Goal: Task Accomplishment & Management: Manage account settings

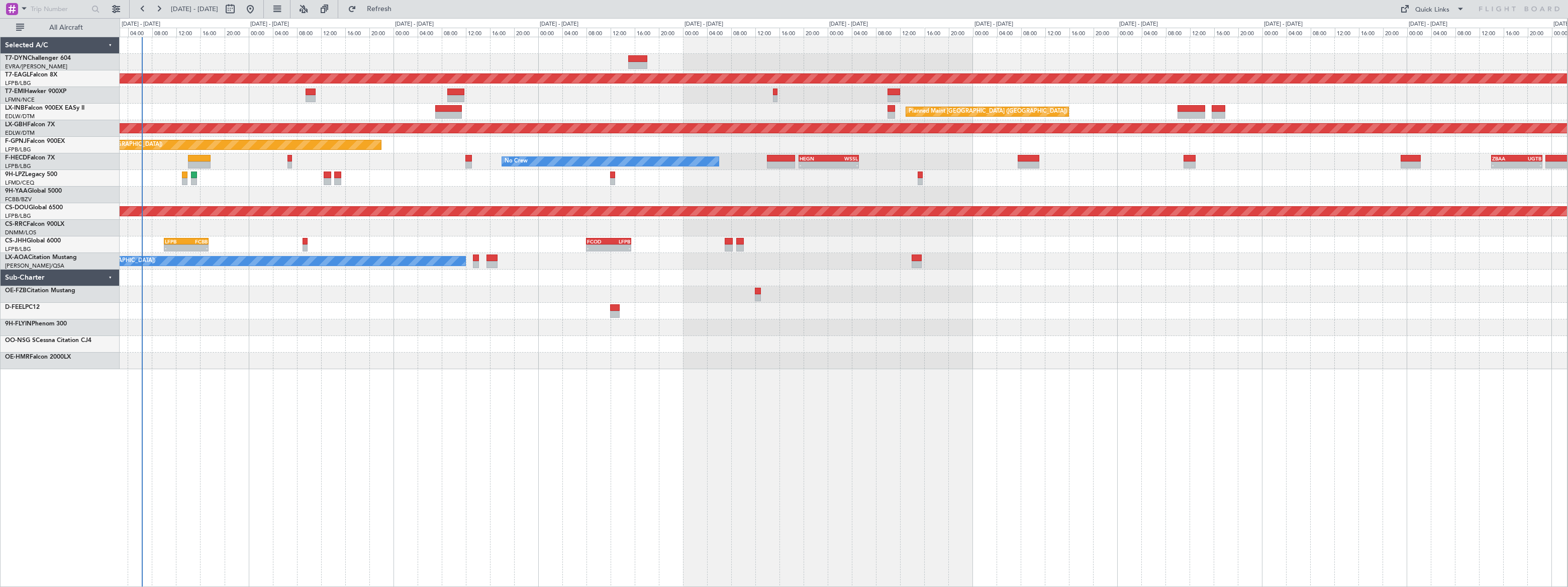
click at [150, 182] on div at bounding box center [844, 178] width 1447 height 16
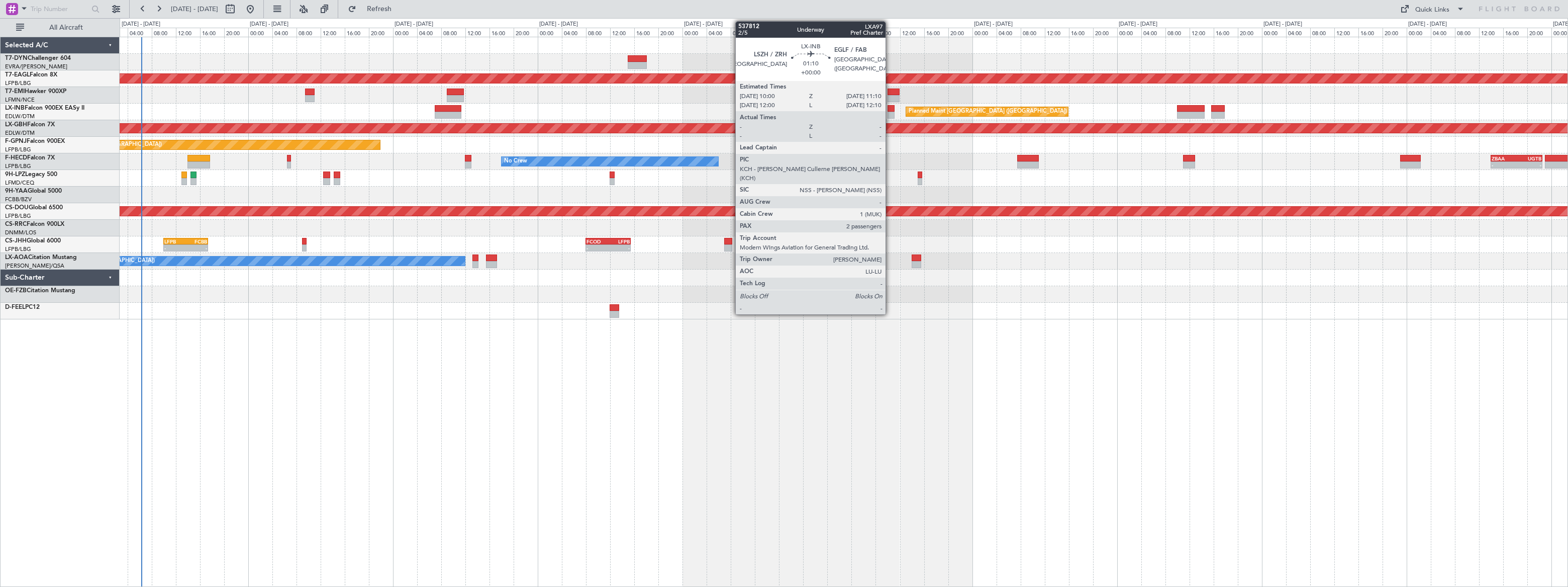
click at [891, 113] on div at bounding box center [891, 115] width 7 height 7
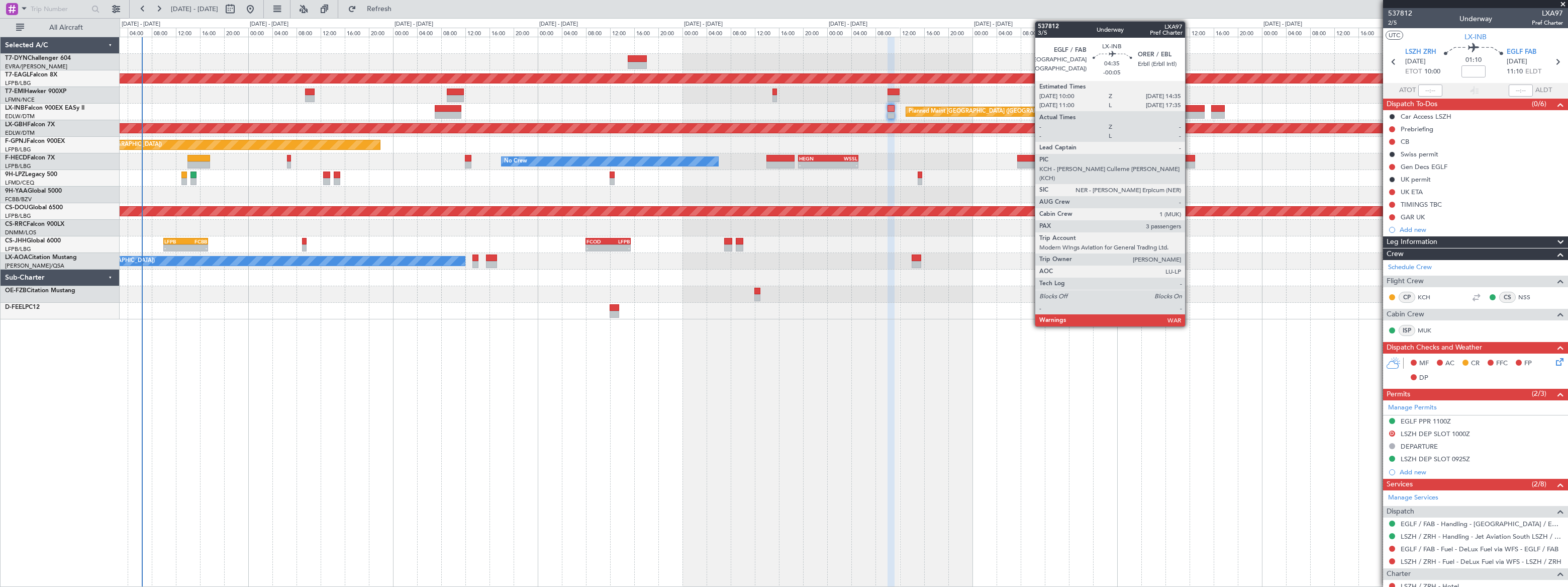
click at [1189, 108] on div at bounding box center [1191, 109] width 28 height 7
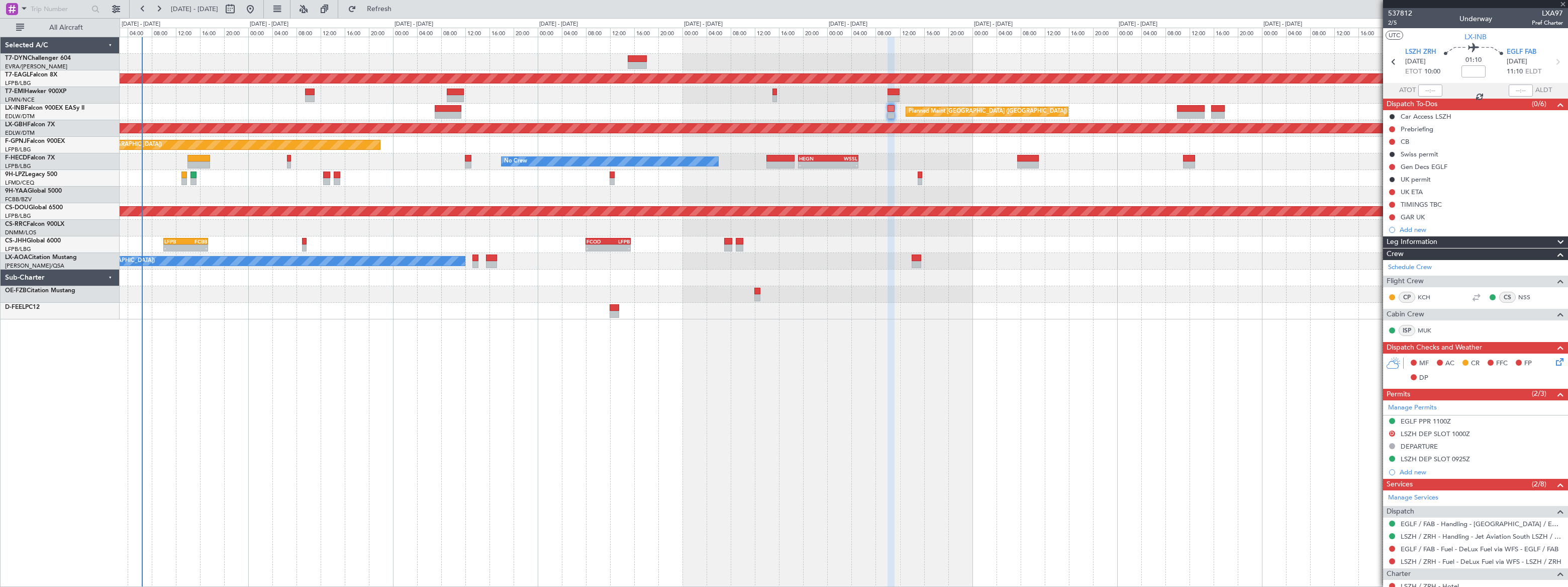
type input "-00:05"
type input "3"
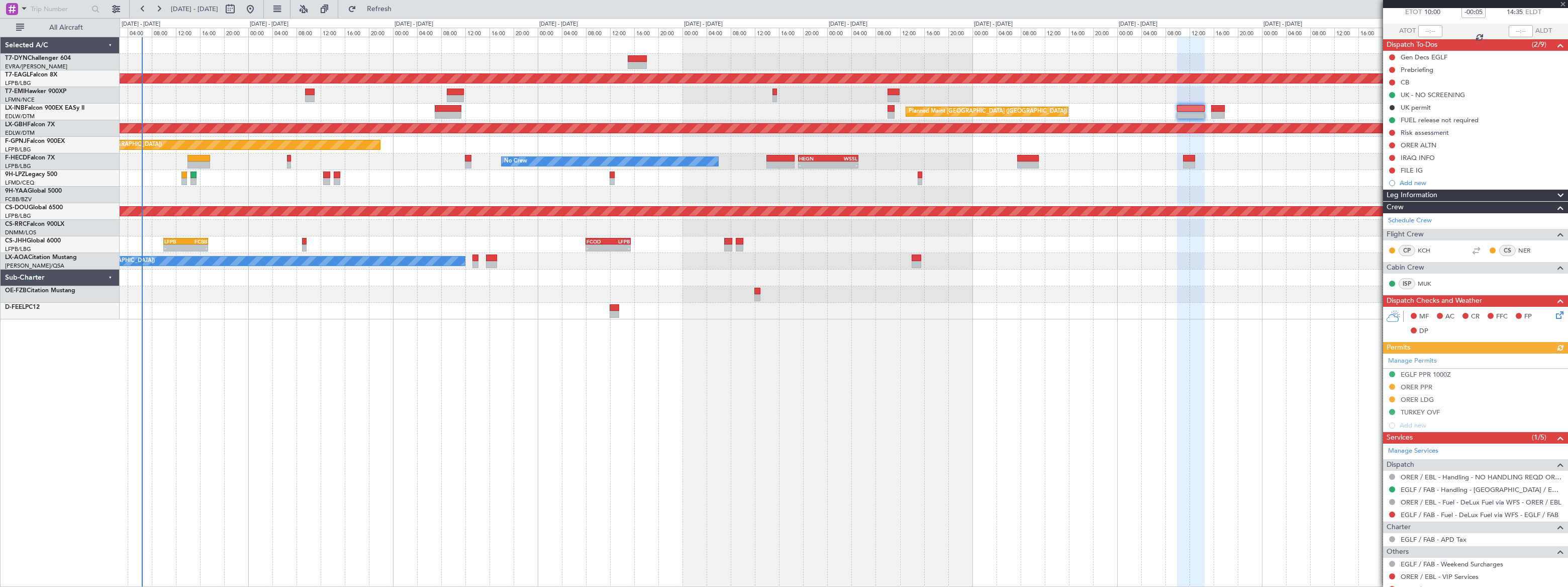
scroll to position [175, 0]
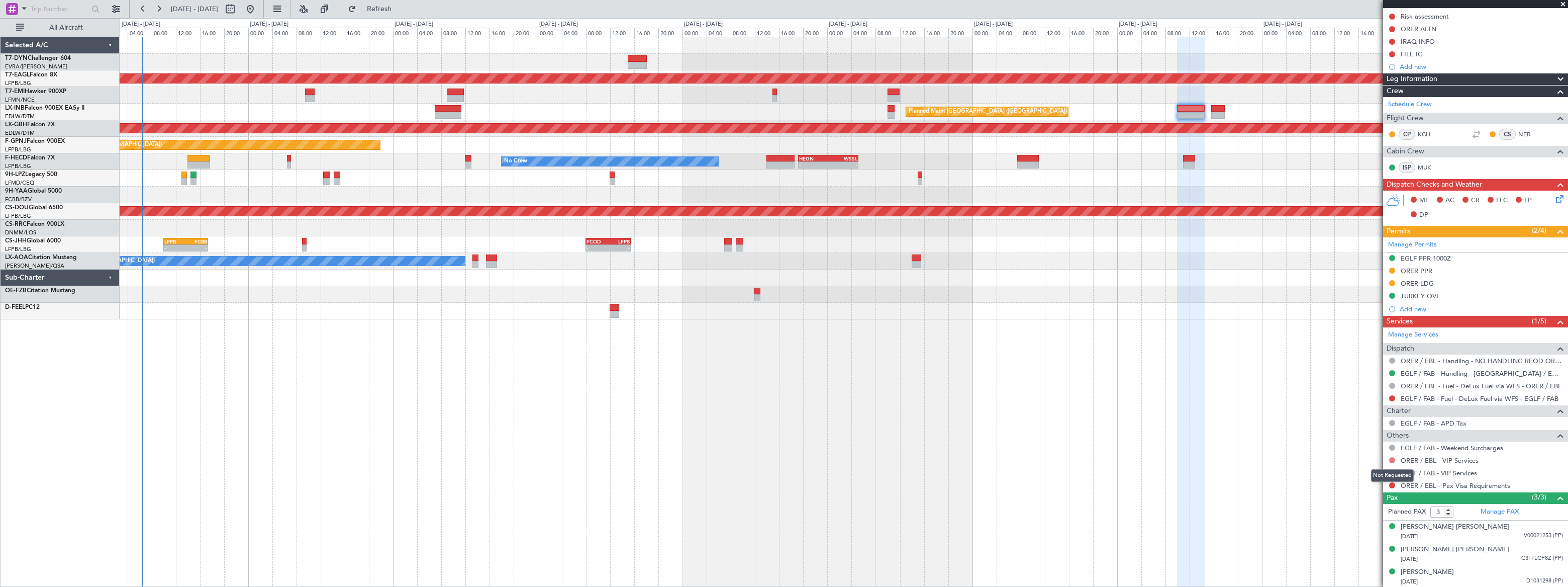
click at [1390, 460] on button at bounding box center [1392, 460] width 6 height 6
click at [1344, 471] on li "Not Required" at bounding box center [1391, 473] width 116 height 15
click at [1392, 470] on button at bounding box center [1392, 473] width 6 height 6
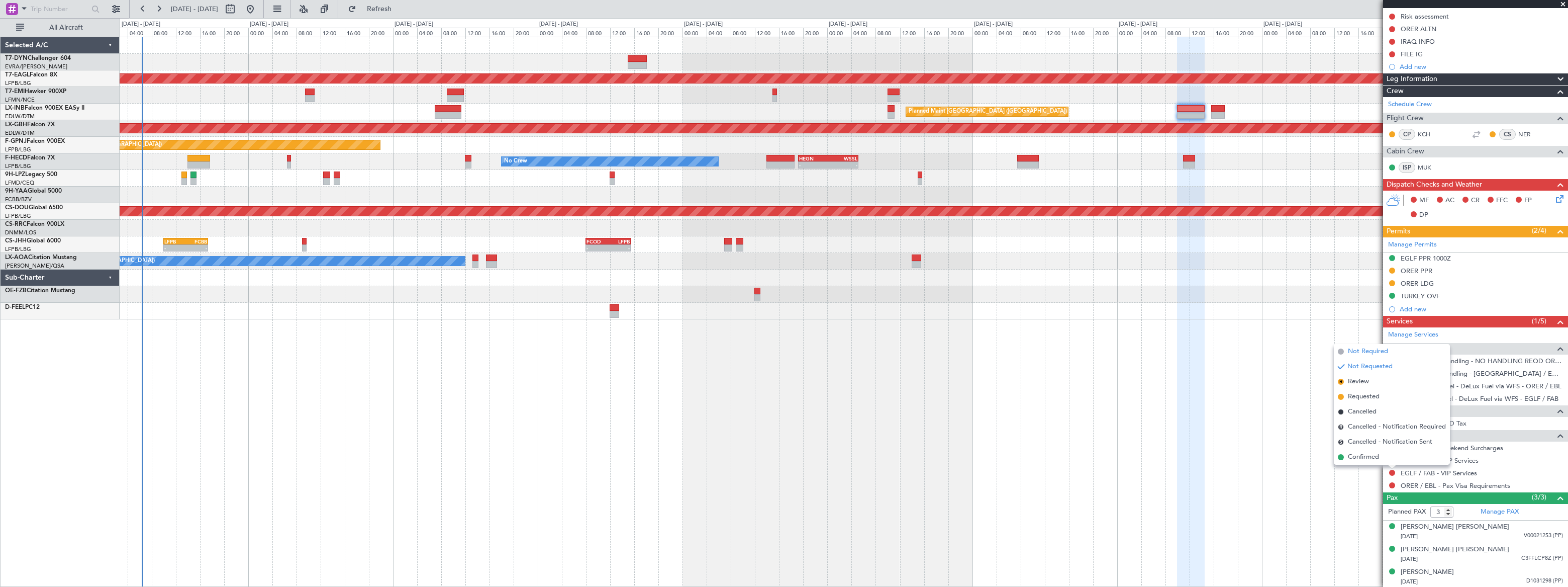
click at [1353, 348] on span "Not Required" at bounding box center [1368, 351] width 40 height 10
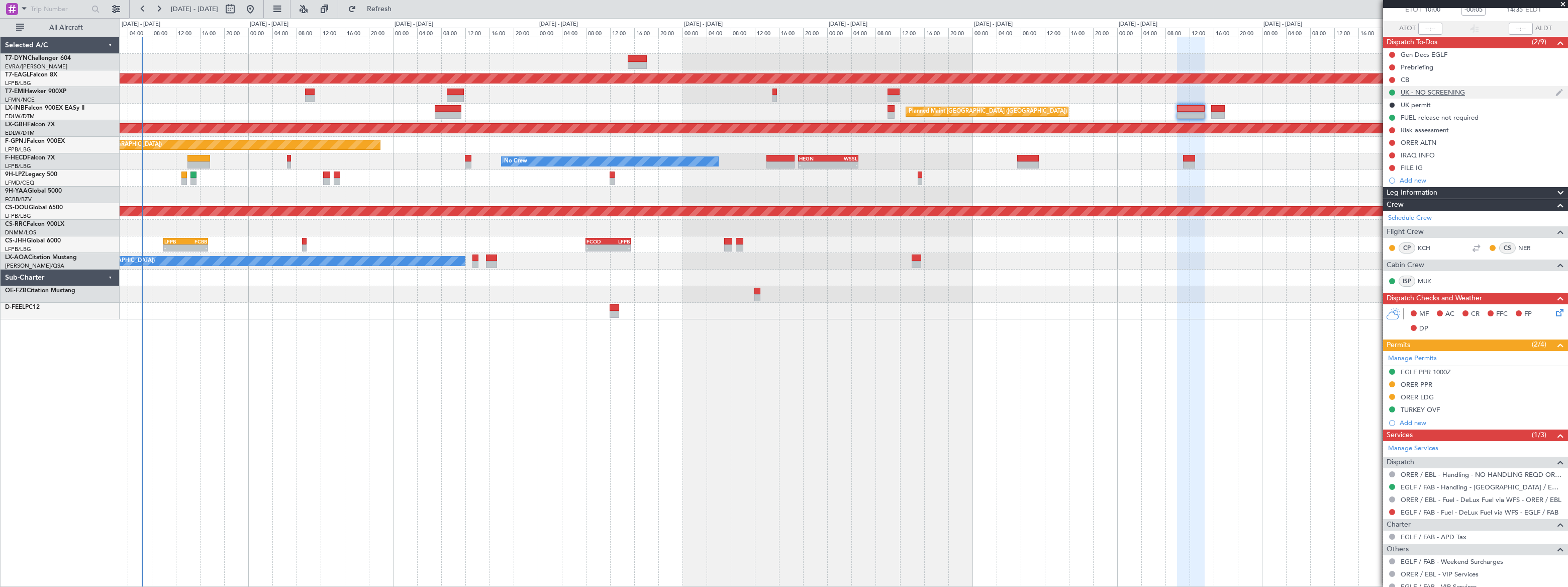
scroll to position [0, 0]
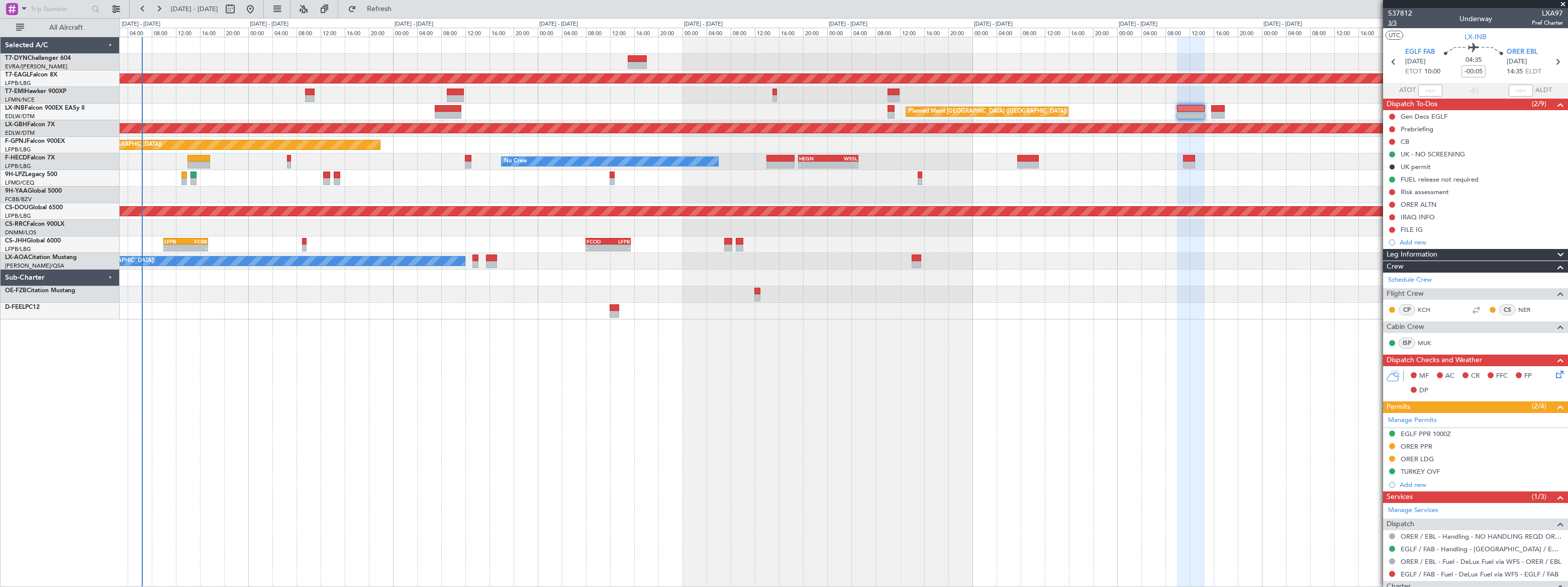
click at [1394, 23] on span "3/5" at bounding box center [1400, 23] width 24 height 9
click at [1391, 25] on span "3/5" at bounding box center [1400, 23] width 24 height 9
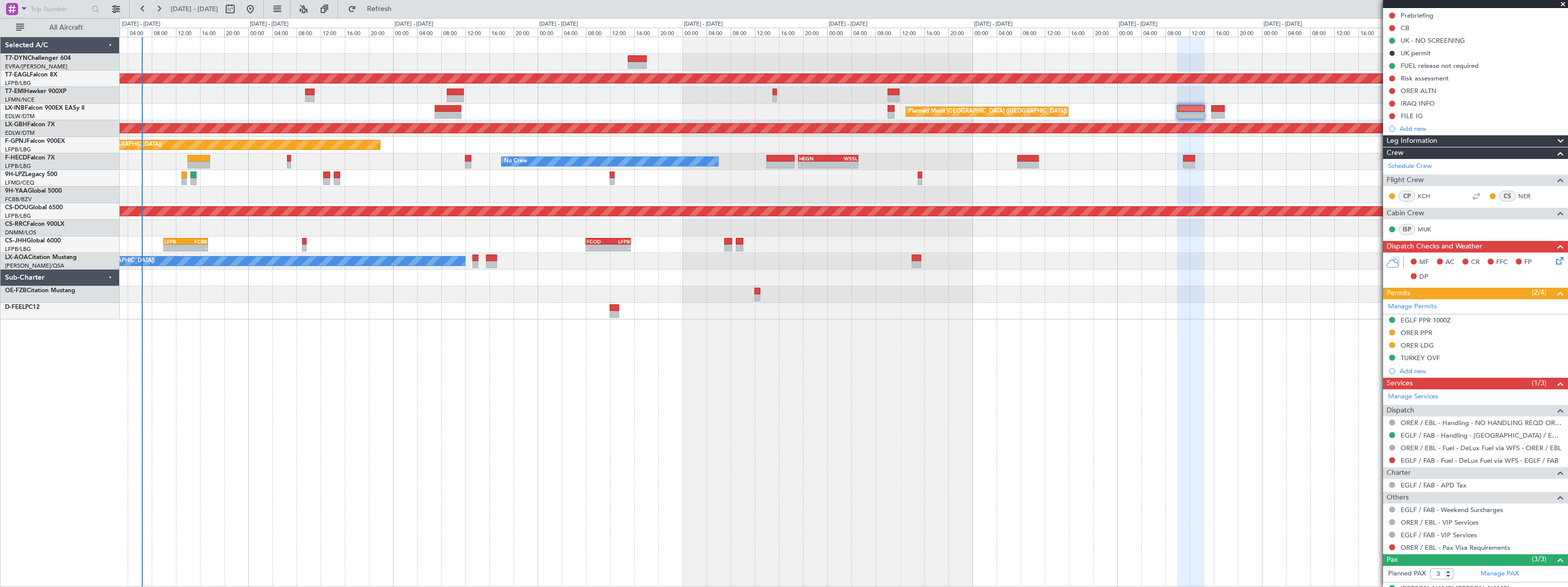
scroll to position [175, 0]
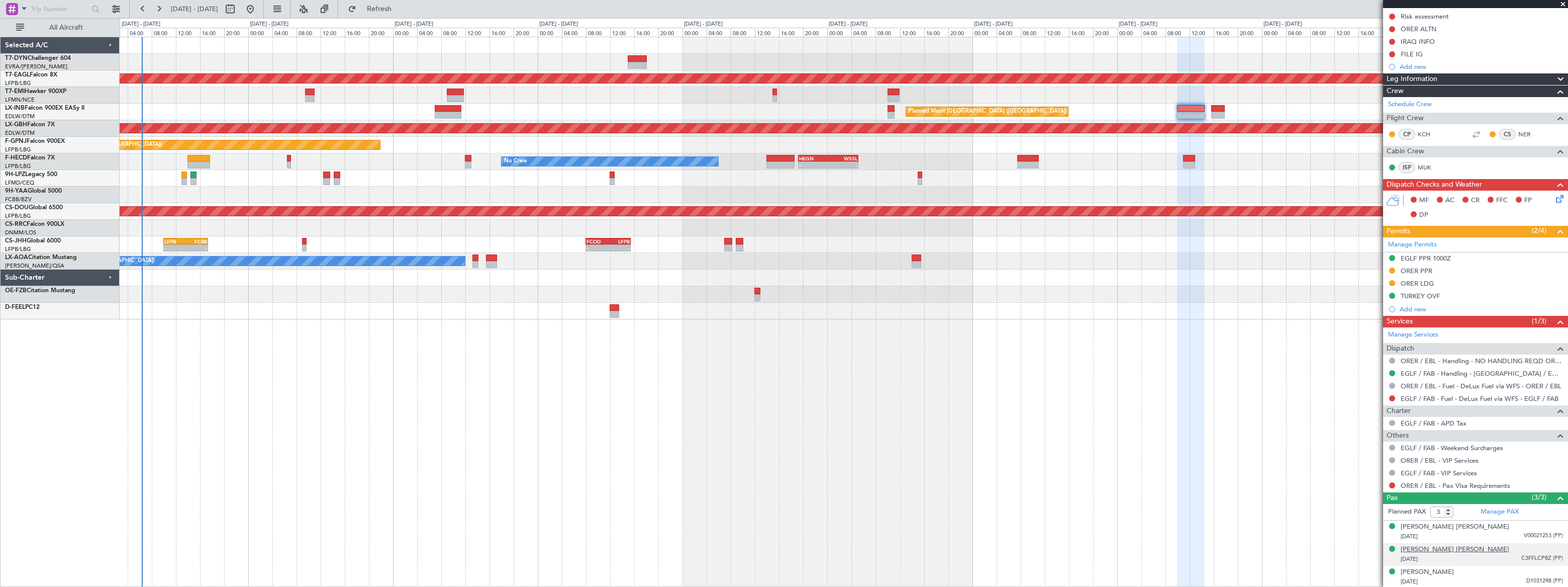
click at [1464, 548] on div "[PERSON_NAME] [PERSON_NAME]" at bounding box center [1455, 549] width 108 height 10
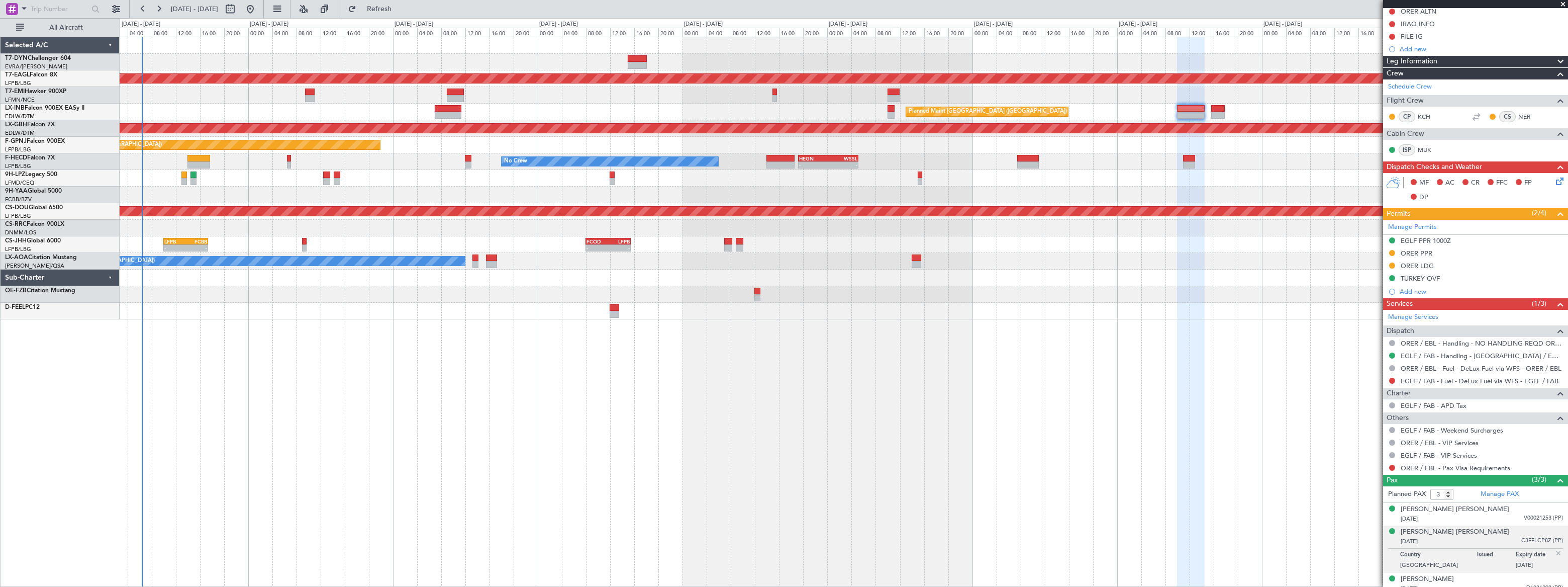
scroll to position [200, 0]
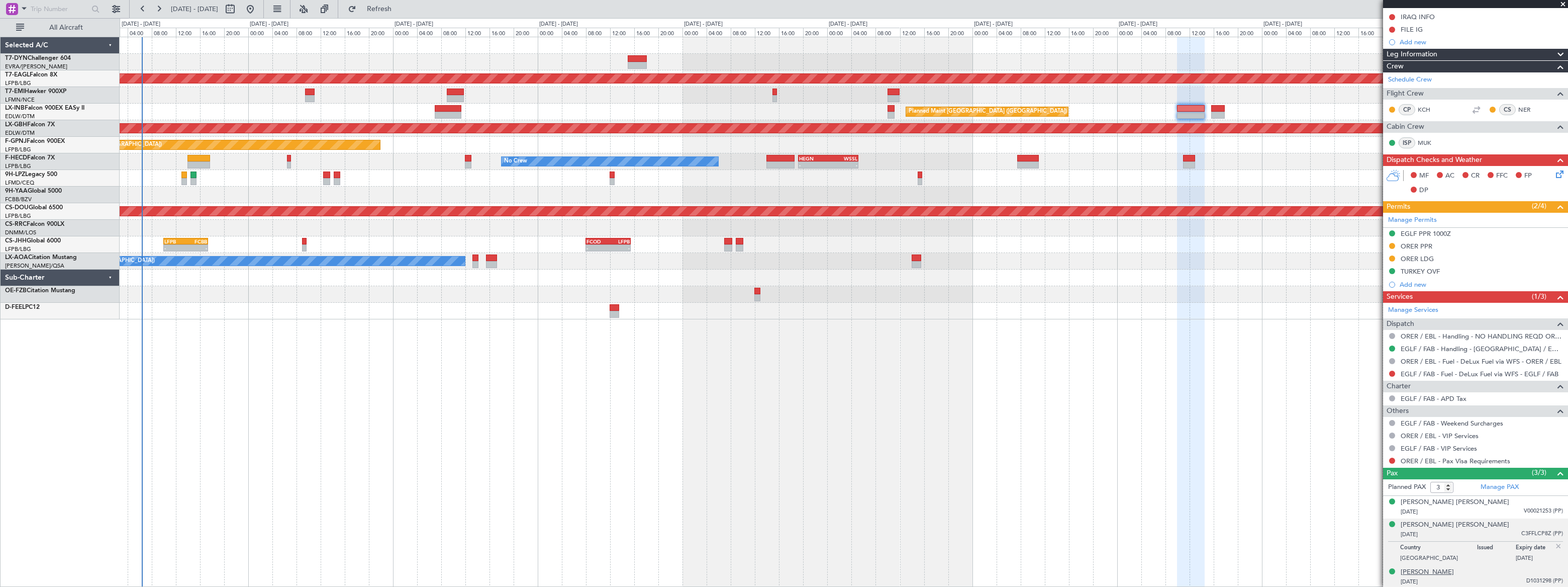
click at [1454, 572] on div "[PERSON_NAME]" at bounding box center [1427, 572] width 54 height 10
click at [1443, 501] on div "[PERSON_NAME] [PERSON_NAME]" at bounding box center [1455, 502] width 108 height 10
click at [1391, 458] on button at bounding box center [1392, 460] width 6 height 6
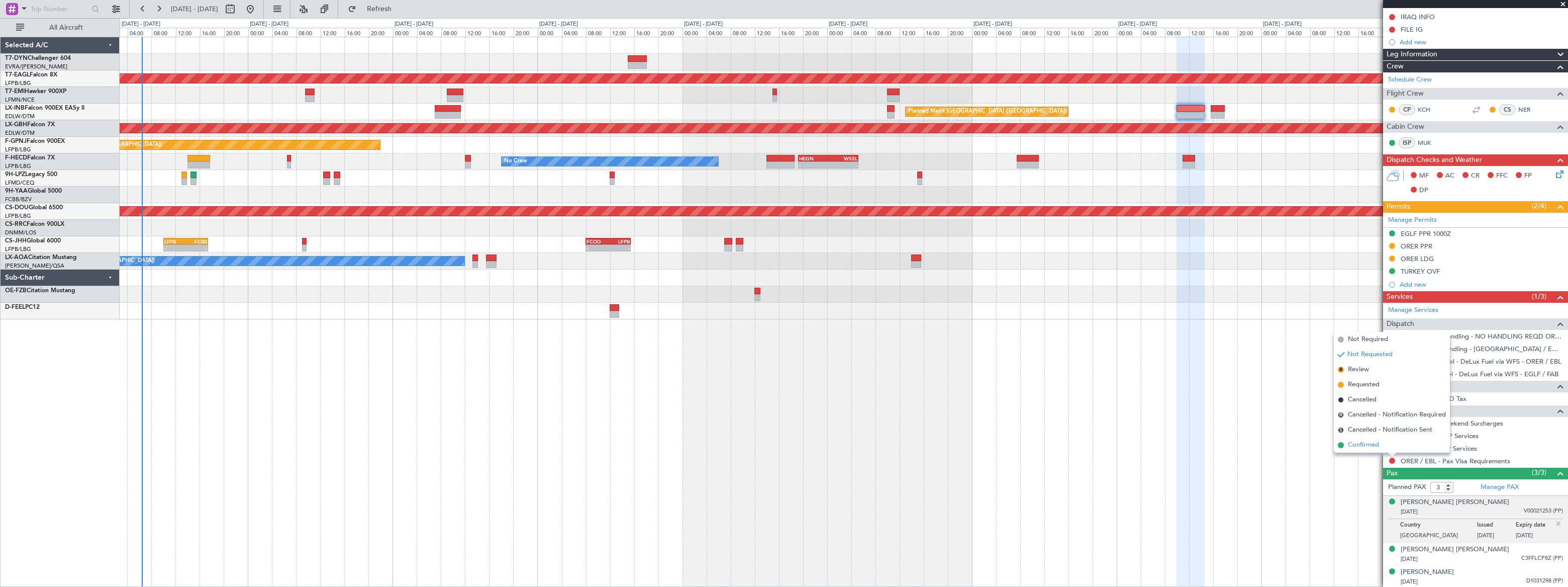
click at [1355, 446] on span "Confirmed" at bounding box center [1363, 445] width 31 height 10
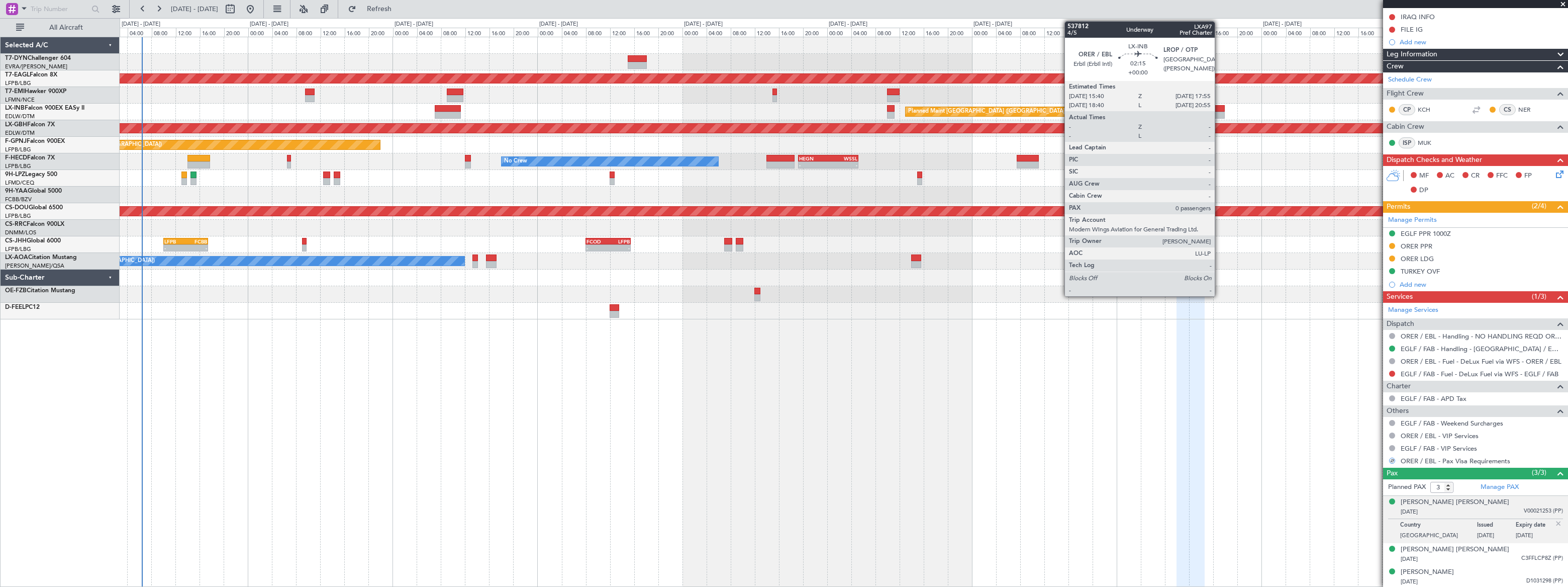
click at [1219, 108] on div at bounding box center [1217, 109] width 14 height 7
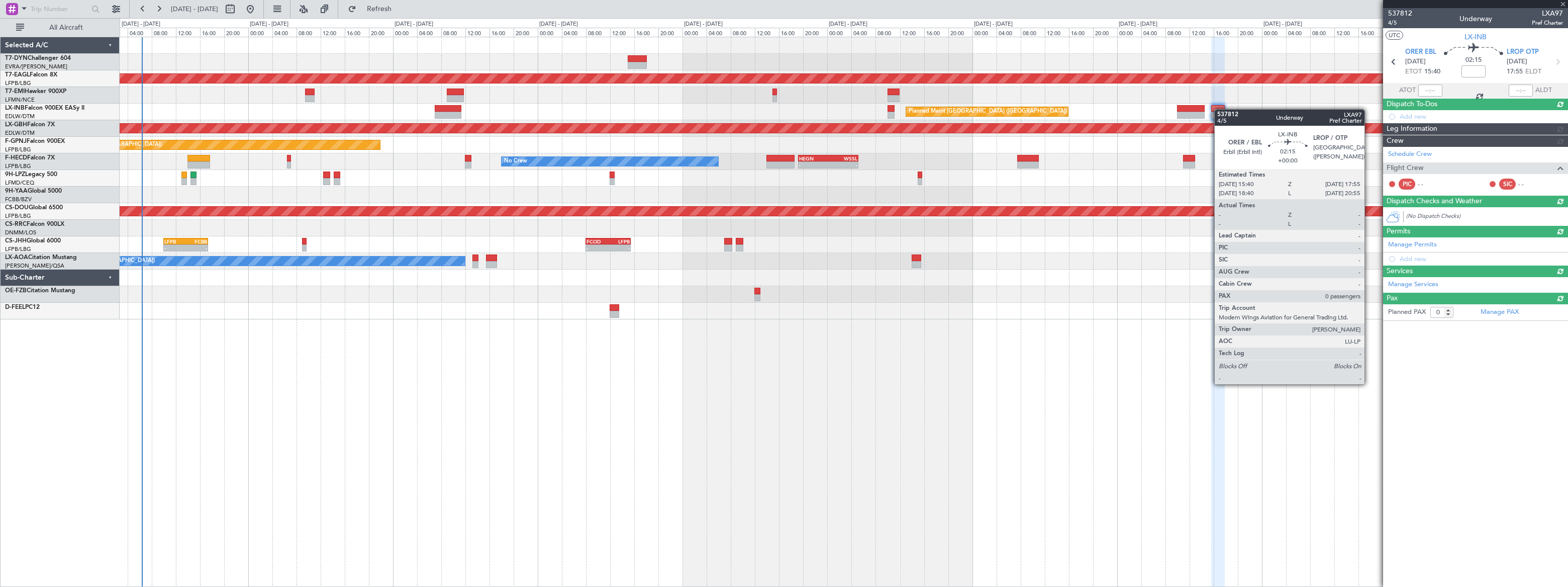
scroll to position [0, 0]
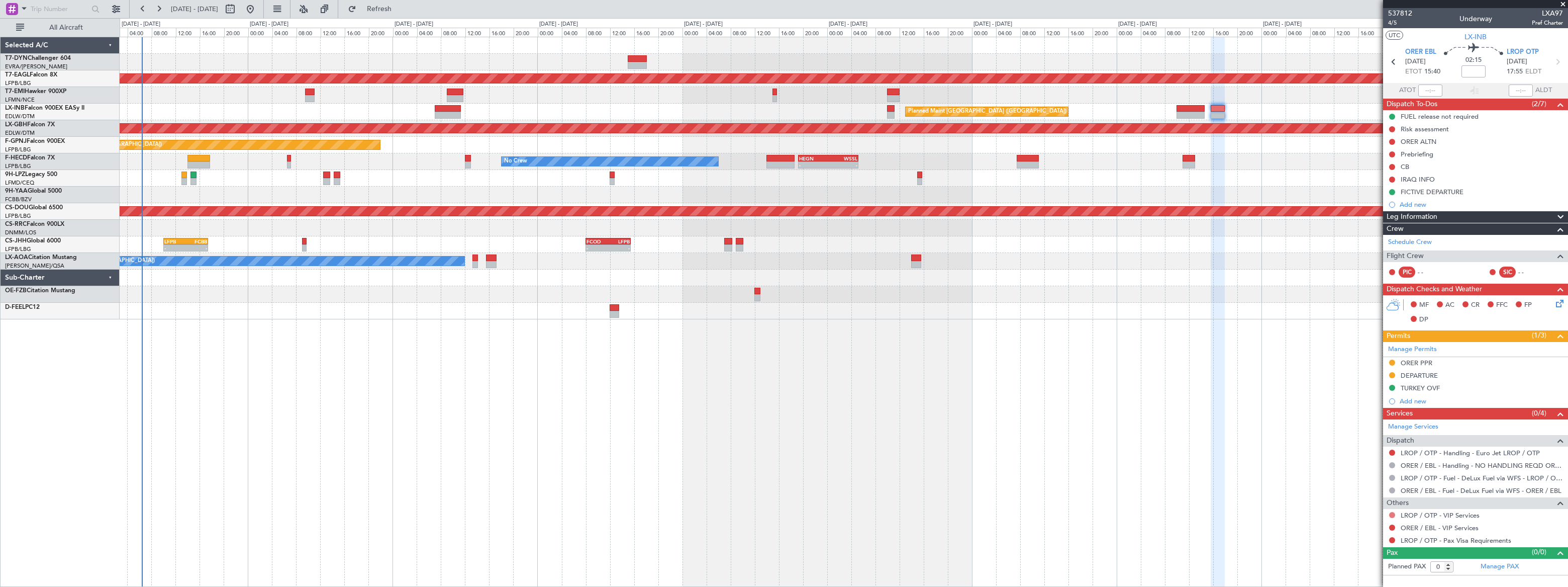
click at [1391, 513] on button at bounding box center [1392, 515] width 6 height 6
click at [1358, 393] on span "Not Required" at bounding box center [1368, 393] width 40 height 10
click at [1391, 525] on button at bounding box center [1392, 527] width 6 height 6
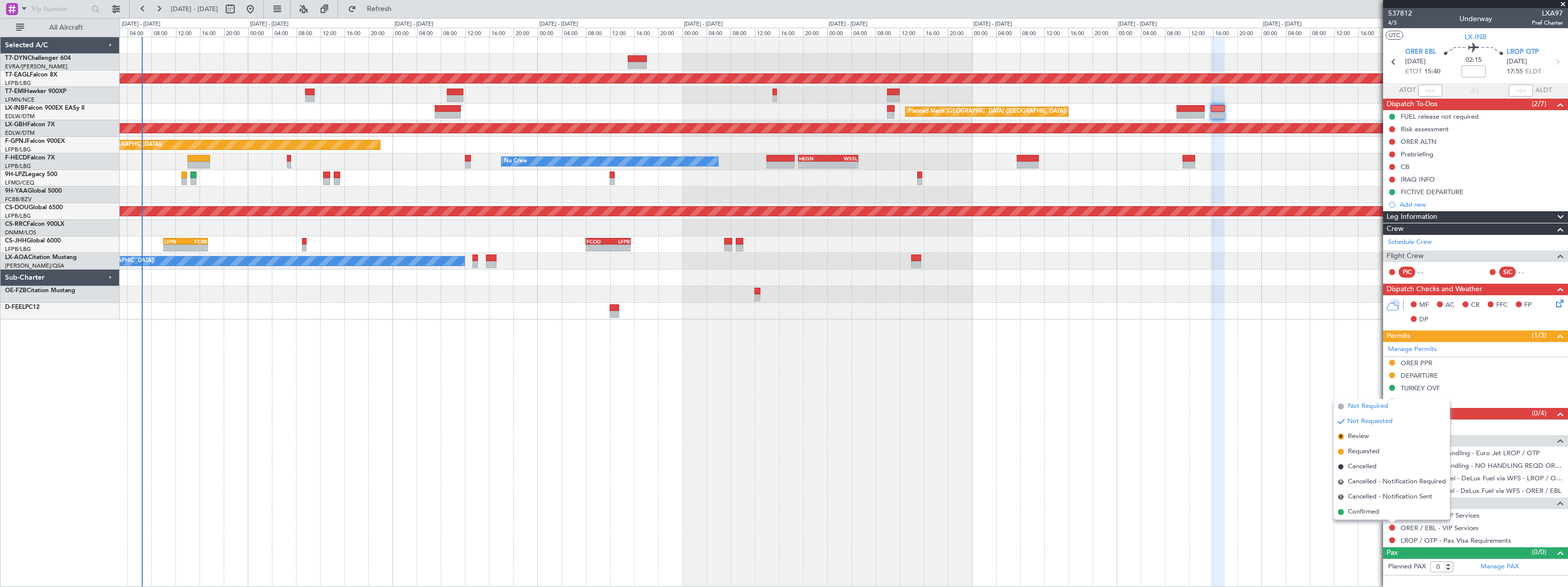
click at [1358, 402] on span "Not Required" at bounding box center [1368, 406] width 40 height 10
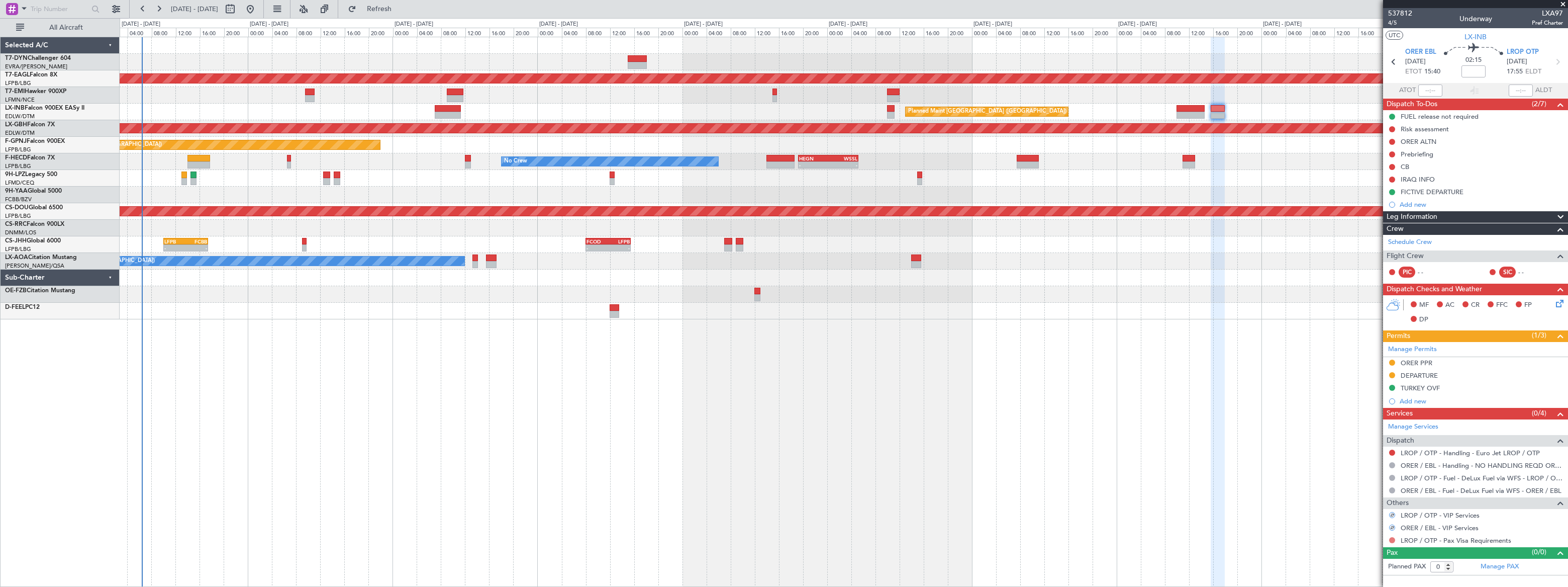
click at [1392, 540] on button at bounding box center [1392, 540] width 6 height 6
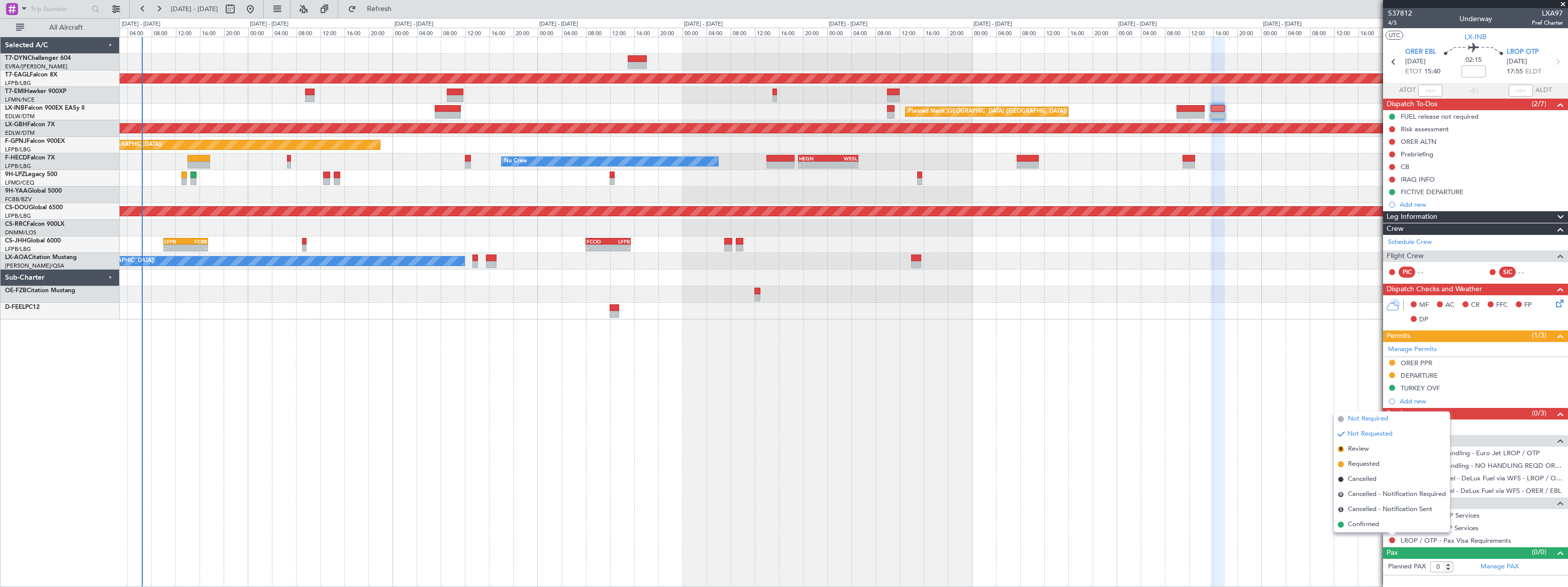
click at [1351, 412] on li "Not Required" at bounding box center [1391, 418] width 116 height 15
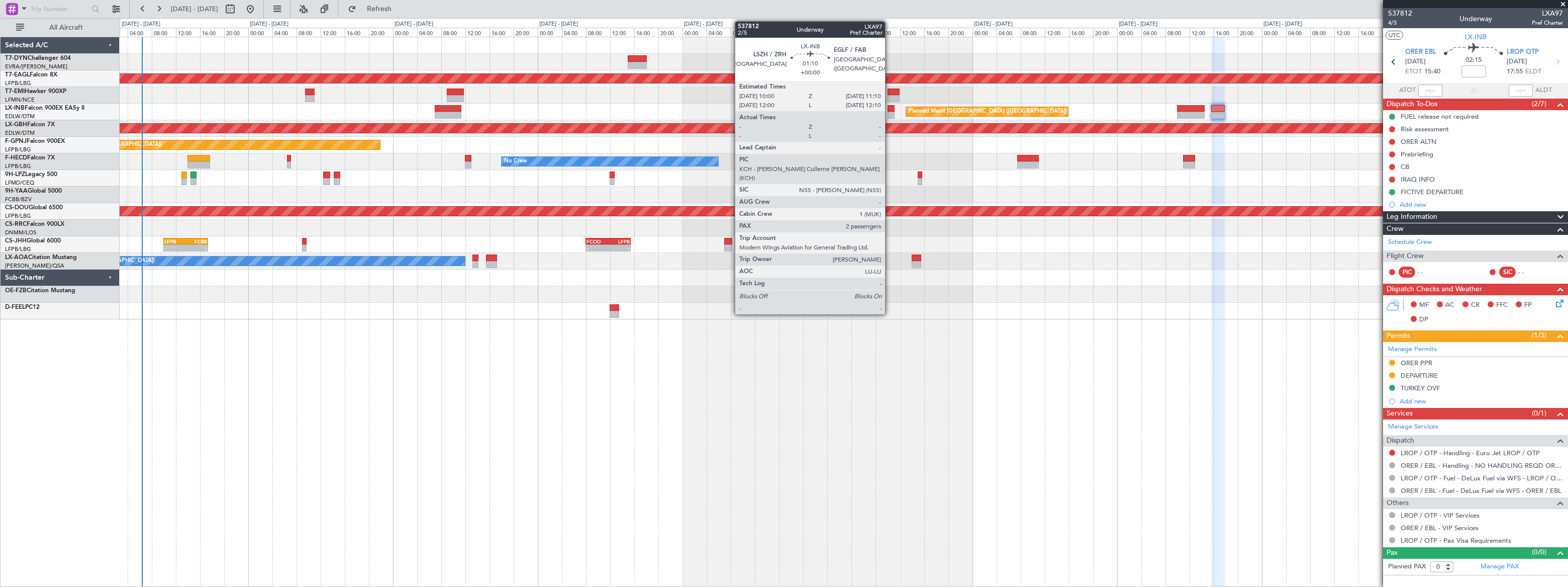
click at [889, 111] on div at bounding box center [891, 115] width 7 height 7
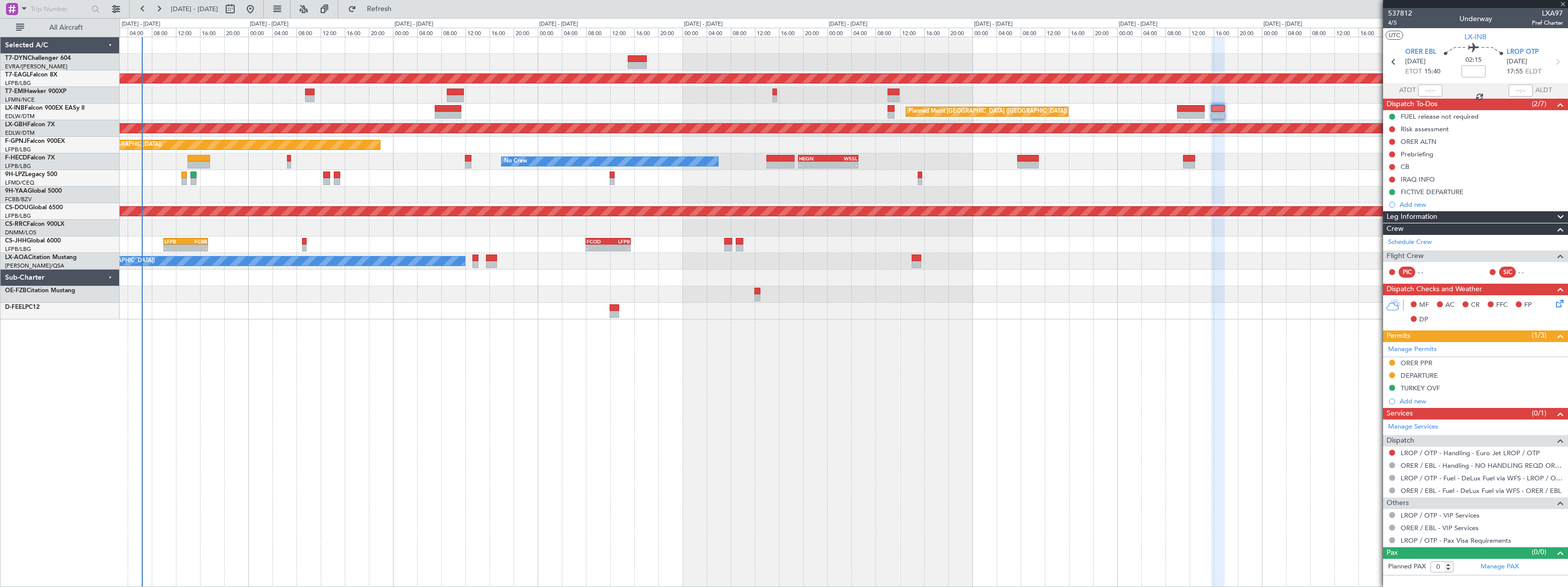
type input "2"
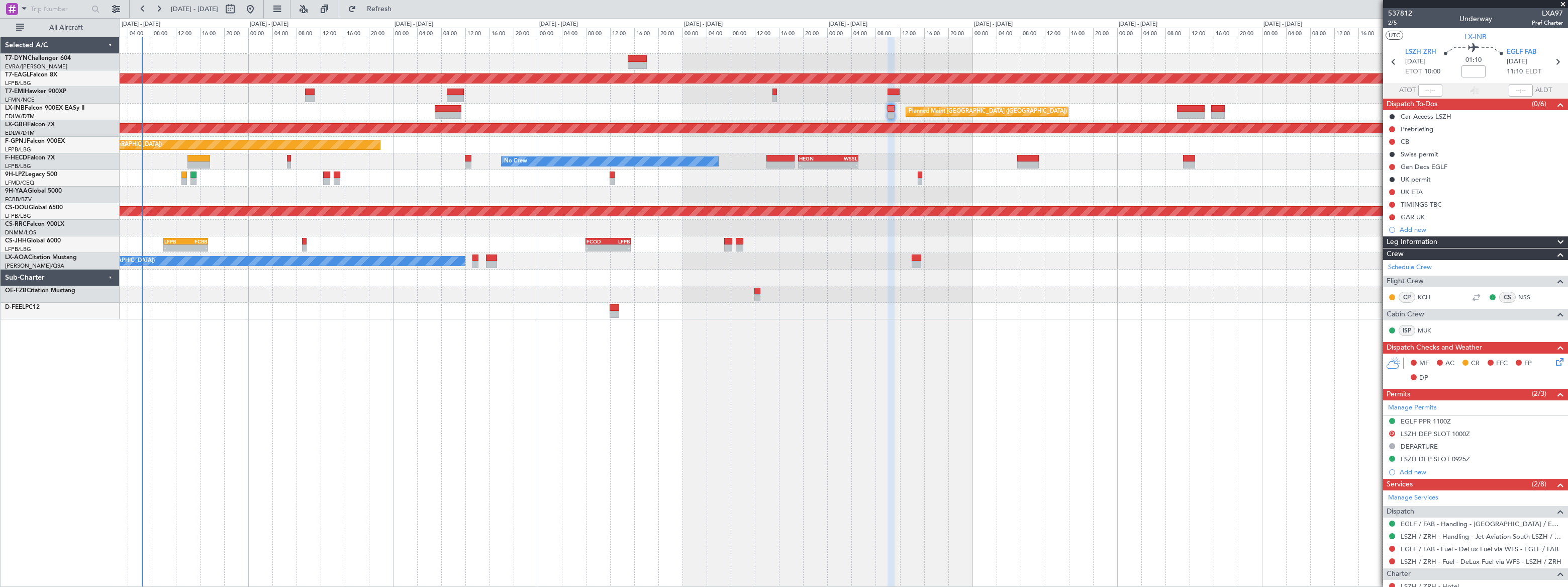
scroll to position [127, 0]
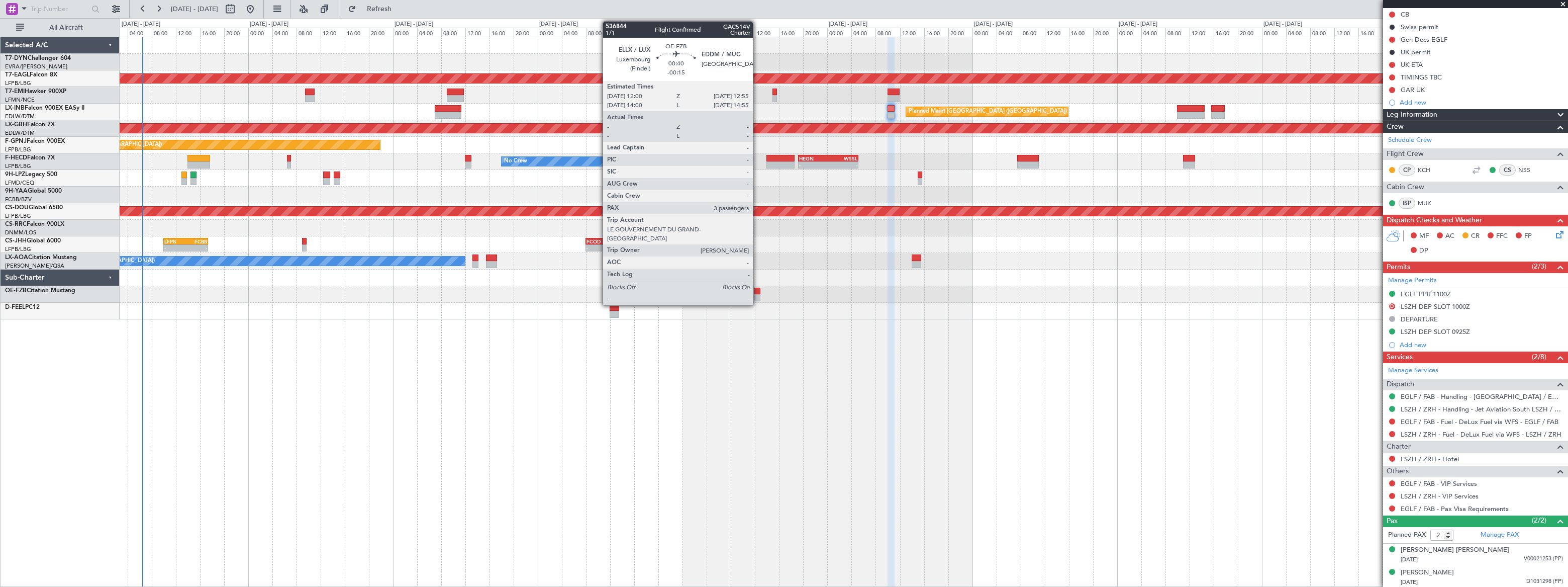
click at [757, 294] on div at bounding box center [757, 298] width 6 height 7
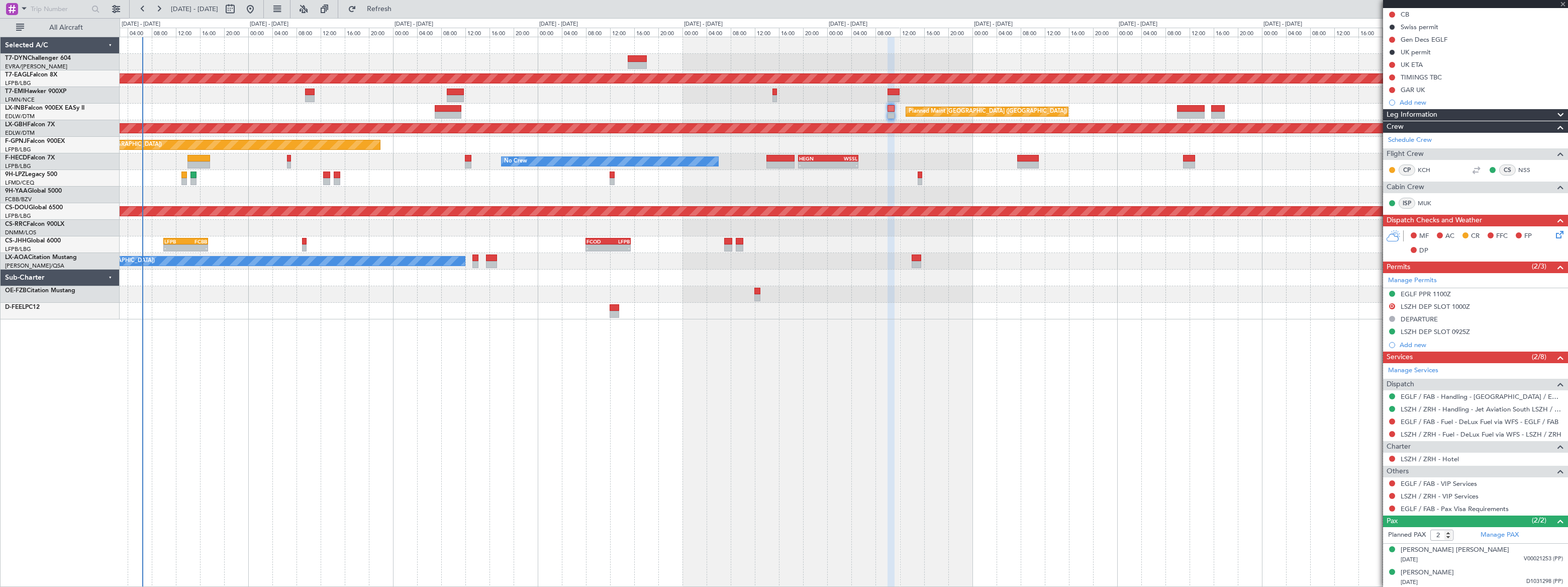
type input "-00:15"
type input "3"
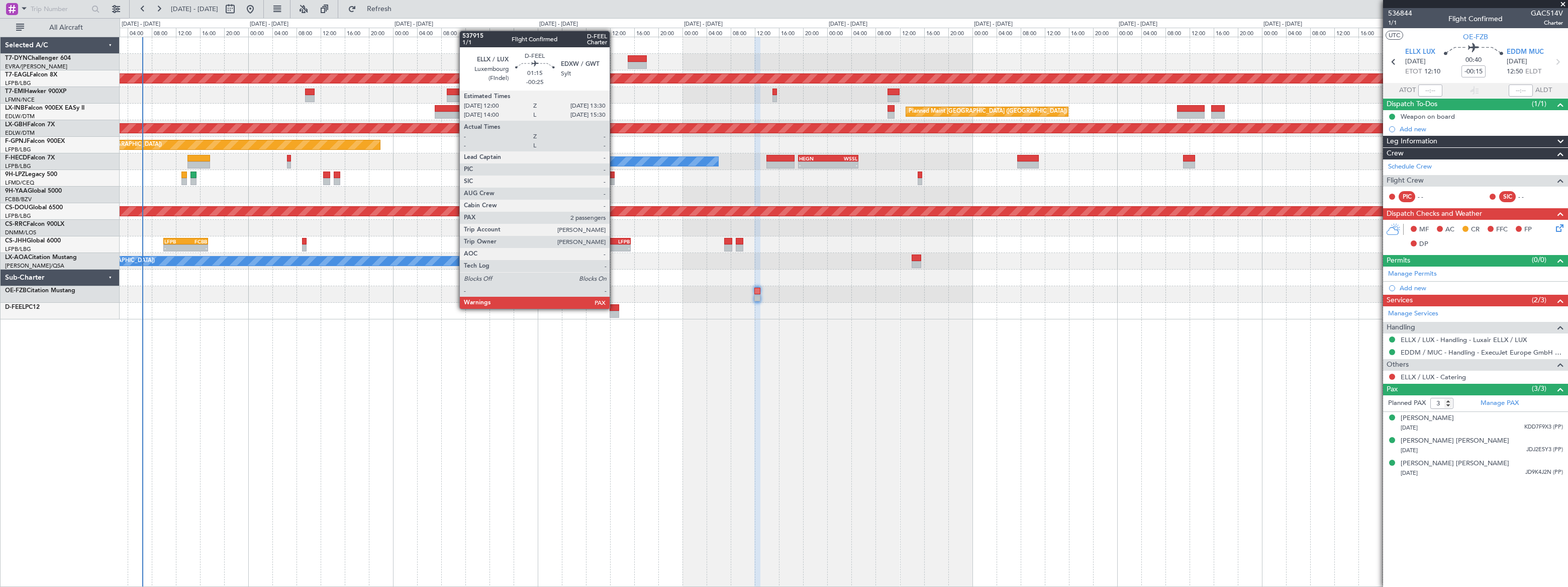
click at [614, 308] on div at bounding box center [615, 308] width 10 height 7
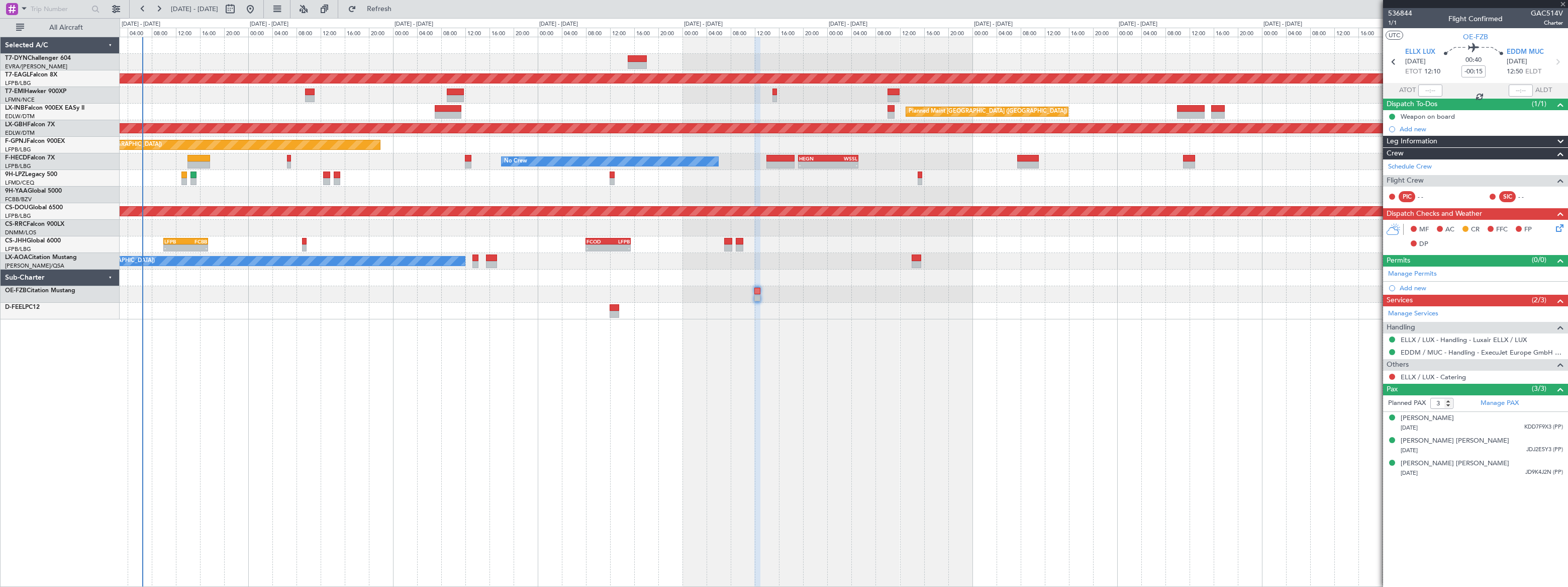
type input "-00:25"
type input "2"
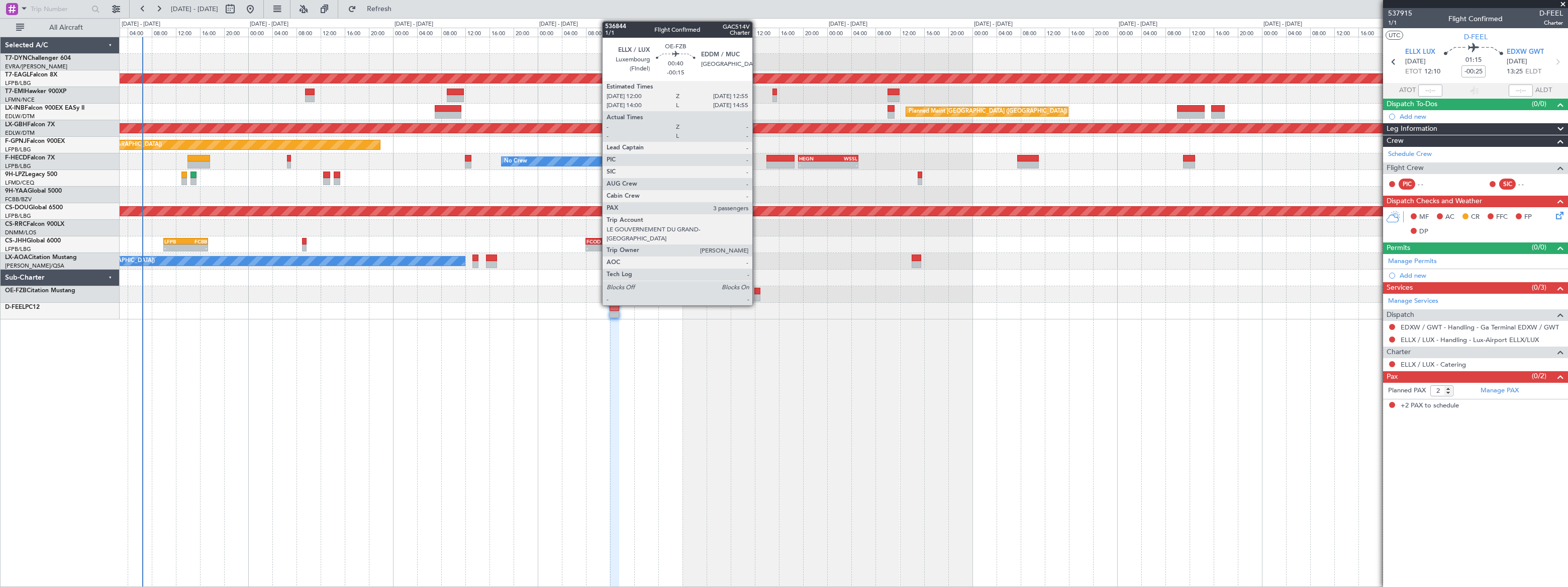
click at [757, 293] on div at bounding box center [757, 291] width 6 height 7
type input "-00:15"
type input "3"
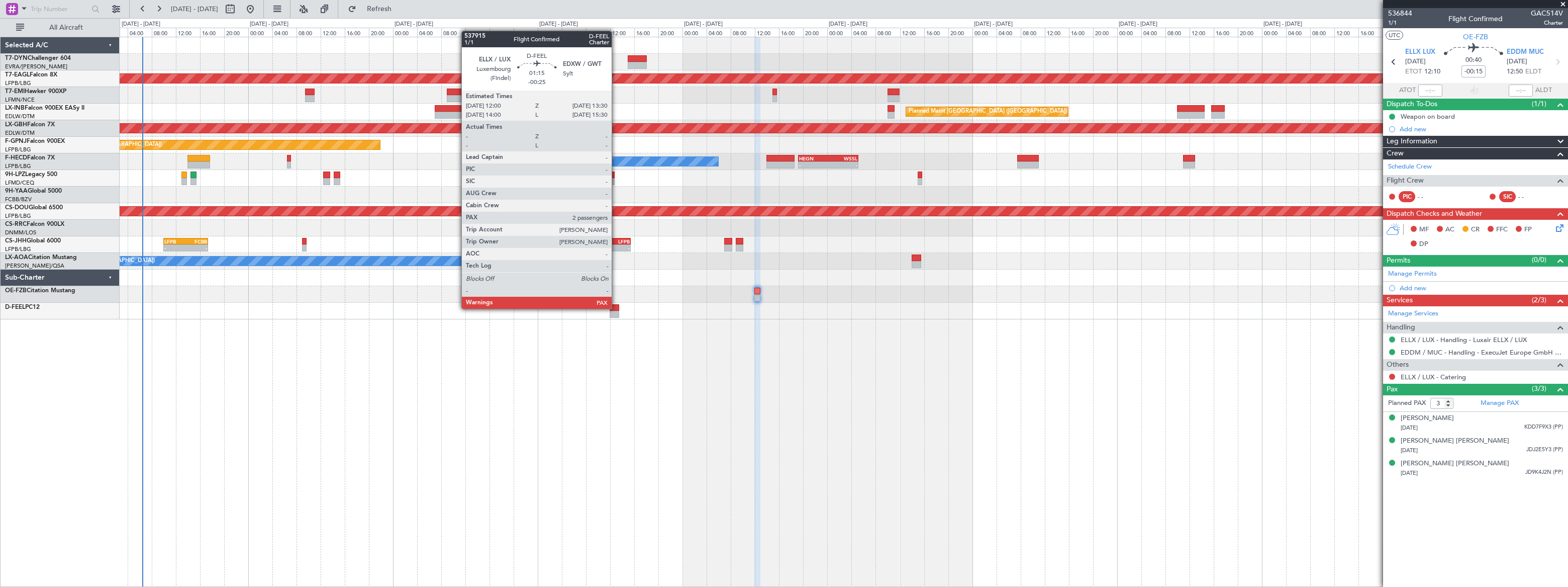
click at [614, 308] on div at bounding box center [615, 308] width 10 height 7
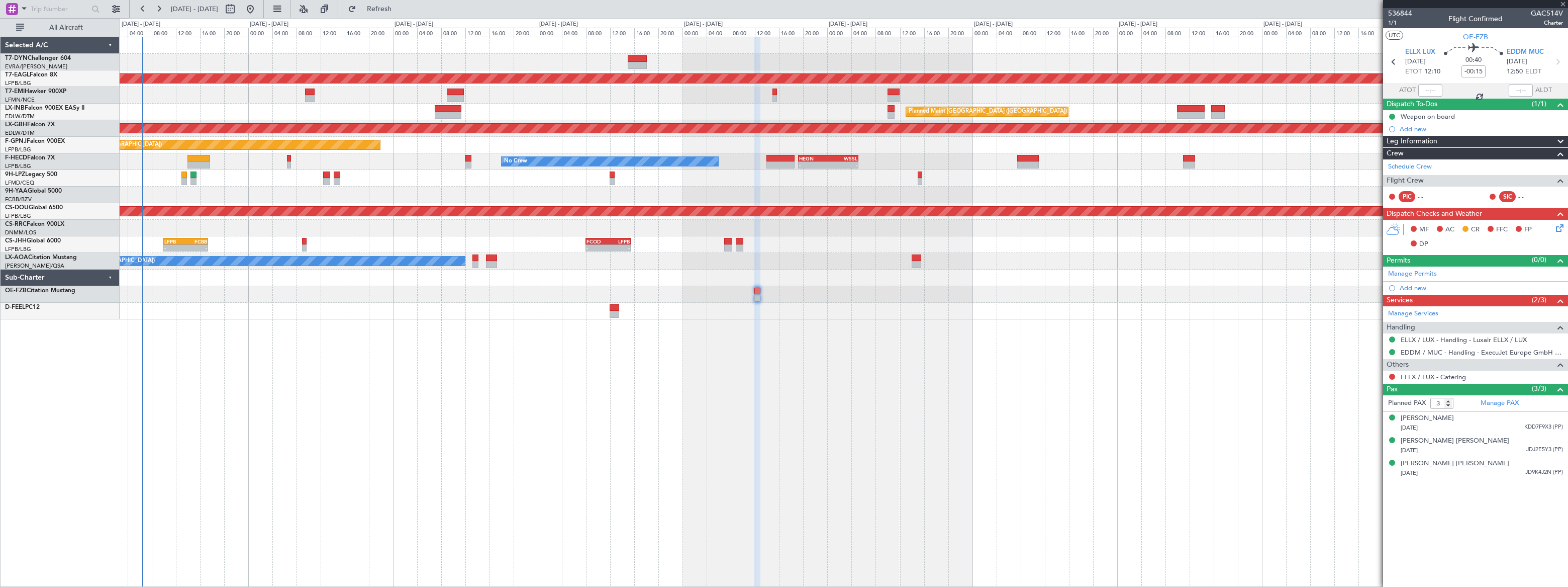
type input "-00:25"
type input "2"
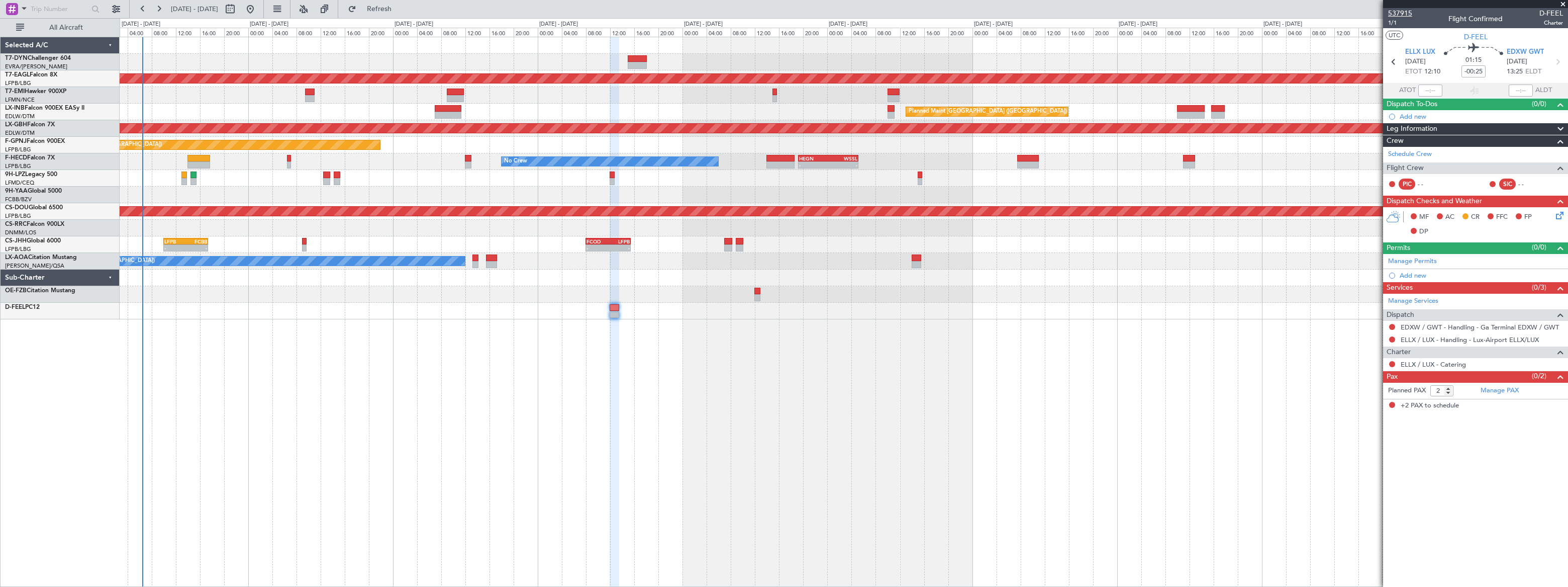
click at [1391, 13] on span "537915" at bounding box center [1400, 13] width 24 height 10
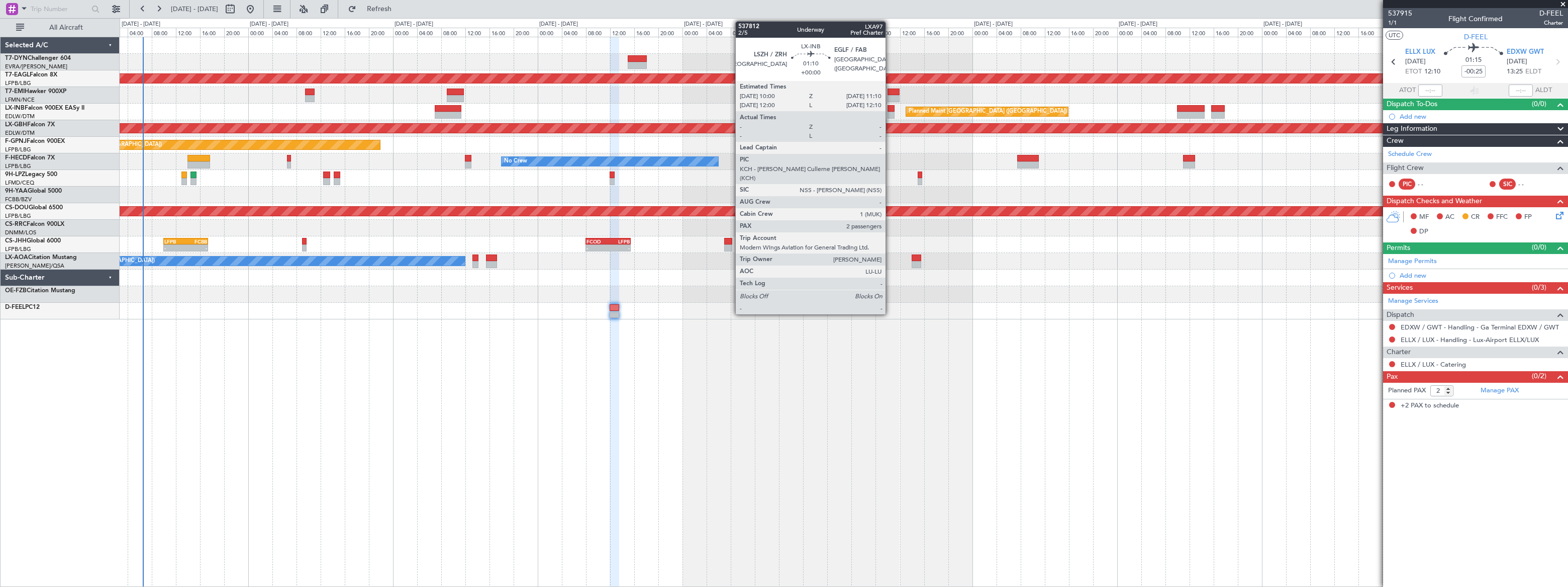
click at [890, 107] on div at bounding box center [891, 109] width 7 height 7
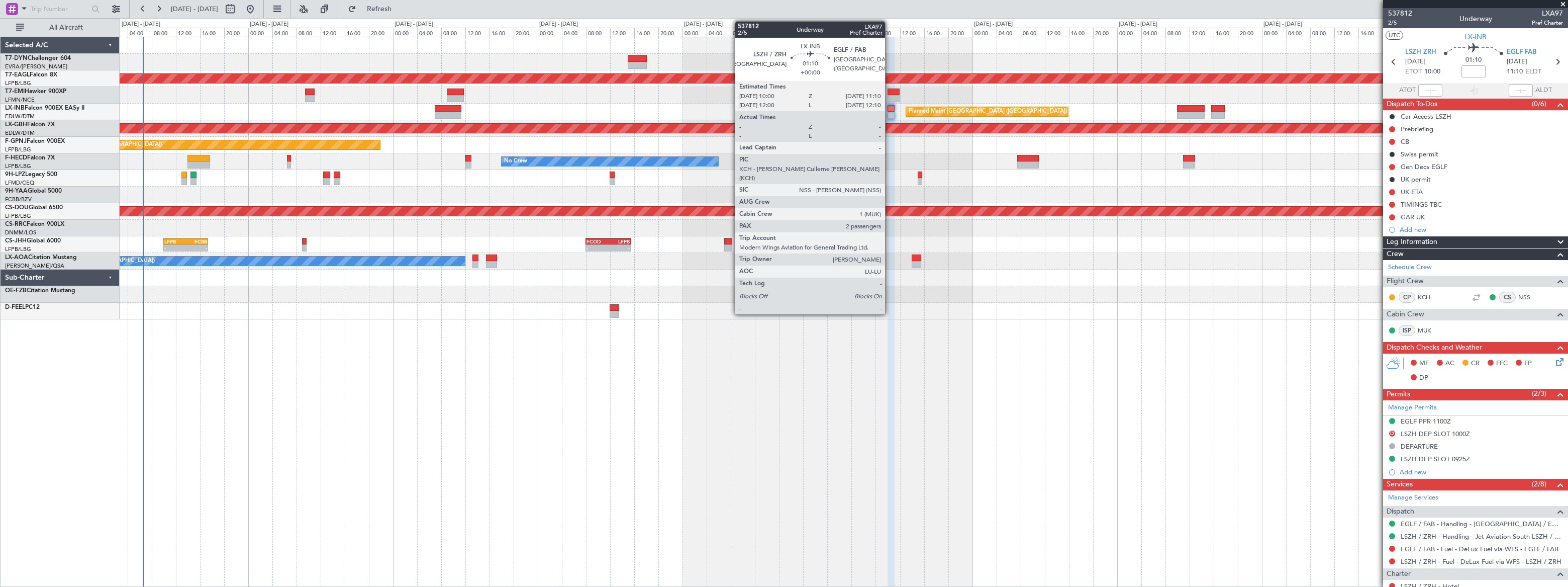
click at [889, 110] on div at bounding box center [891, 109] width 7 height 7
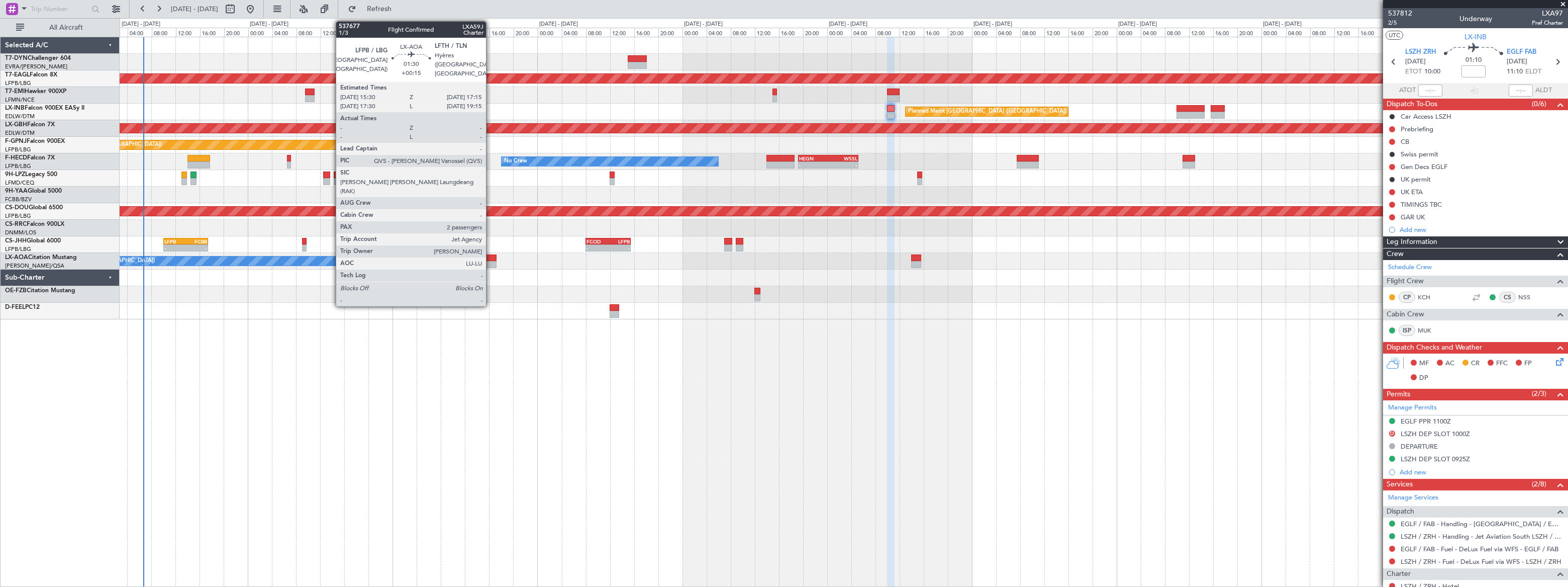
click at [491, 258] on div at bounding box center [491, 258] width 11 height 7
click at [492, 261] on div at bounding box center [491, 265] width 11 height 7
type input "+00:15"
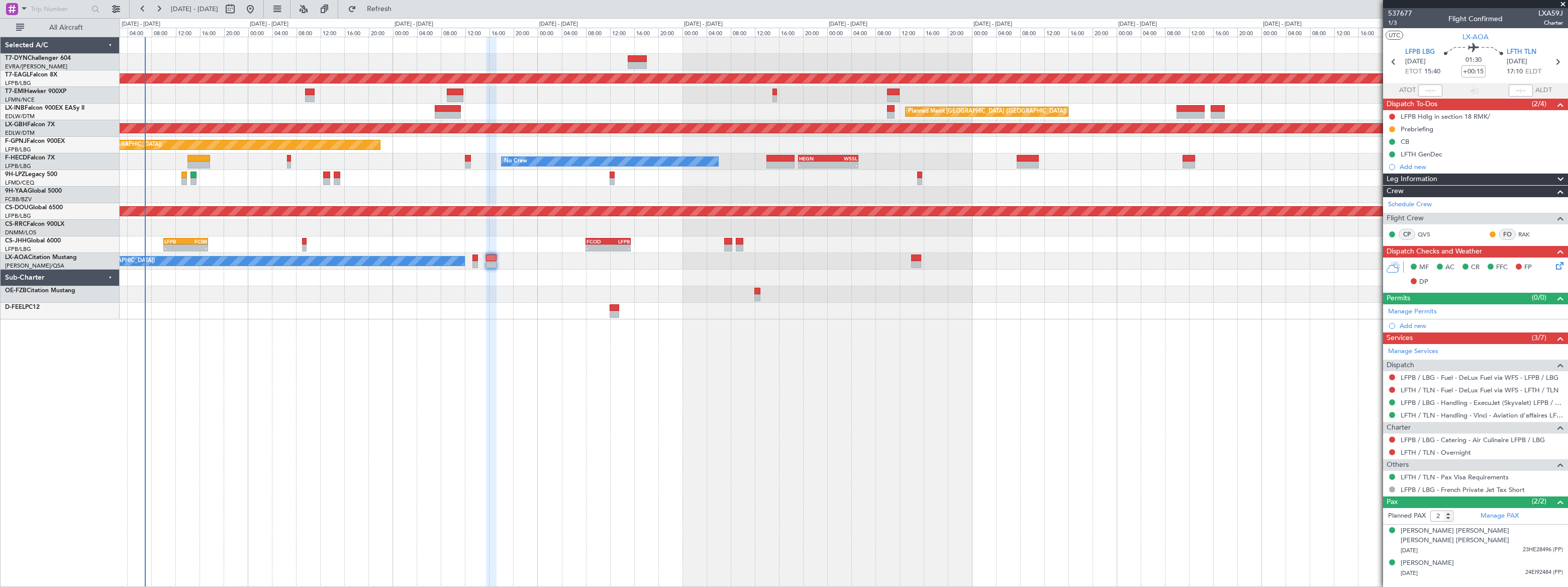
click at [752, 194] on div at bounding box center [844, 194] width 1447 height 16
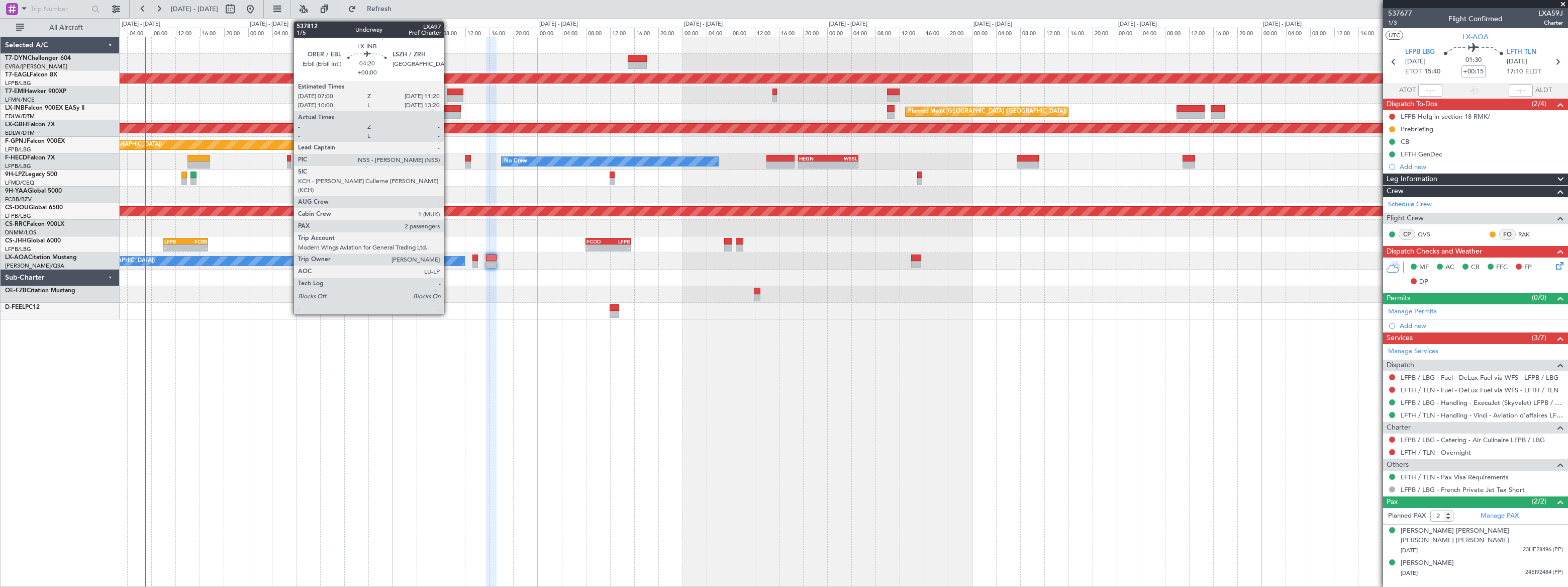
click at [448, 109] on div at bounding box center [448, 109] width 27 height 7
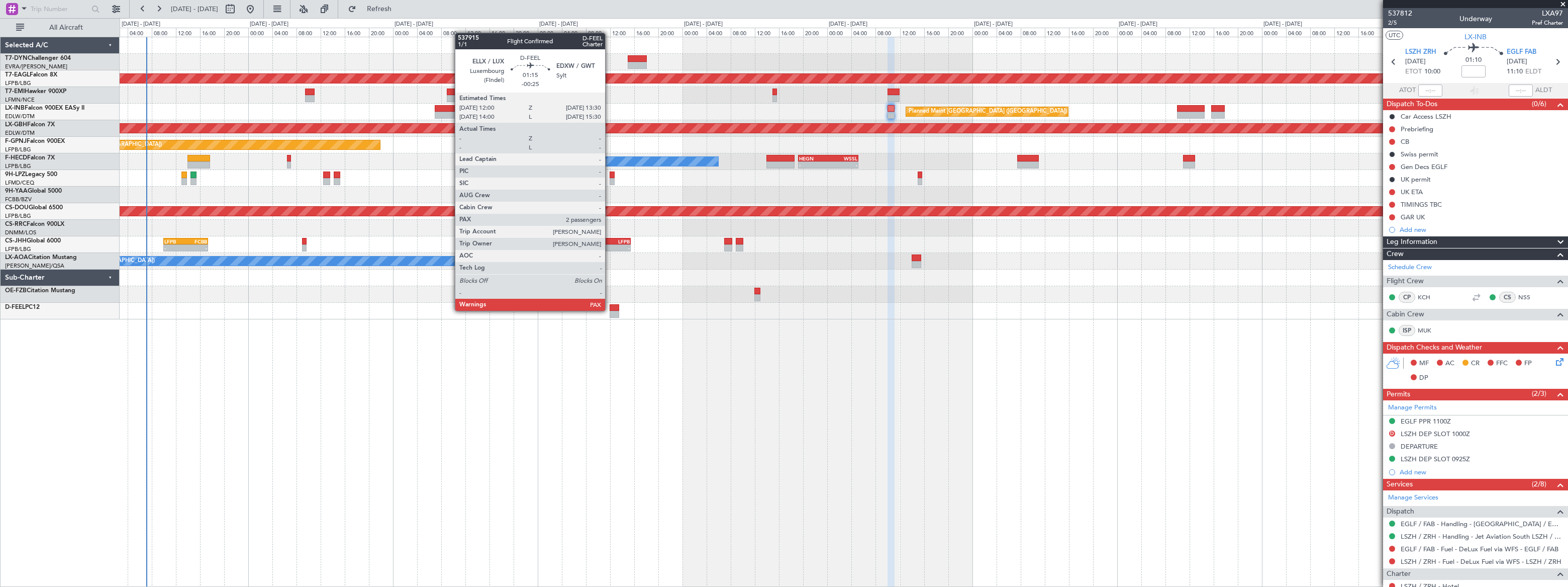
click at [611, 309] on div at bounding box center [615, 308] width 10 height 7
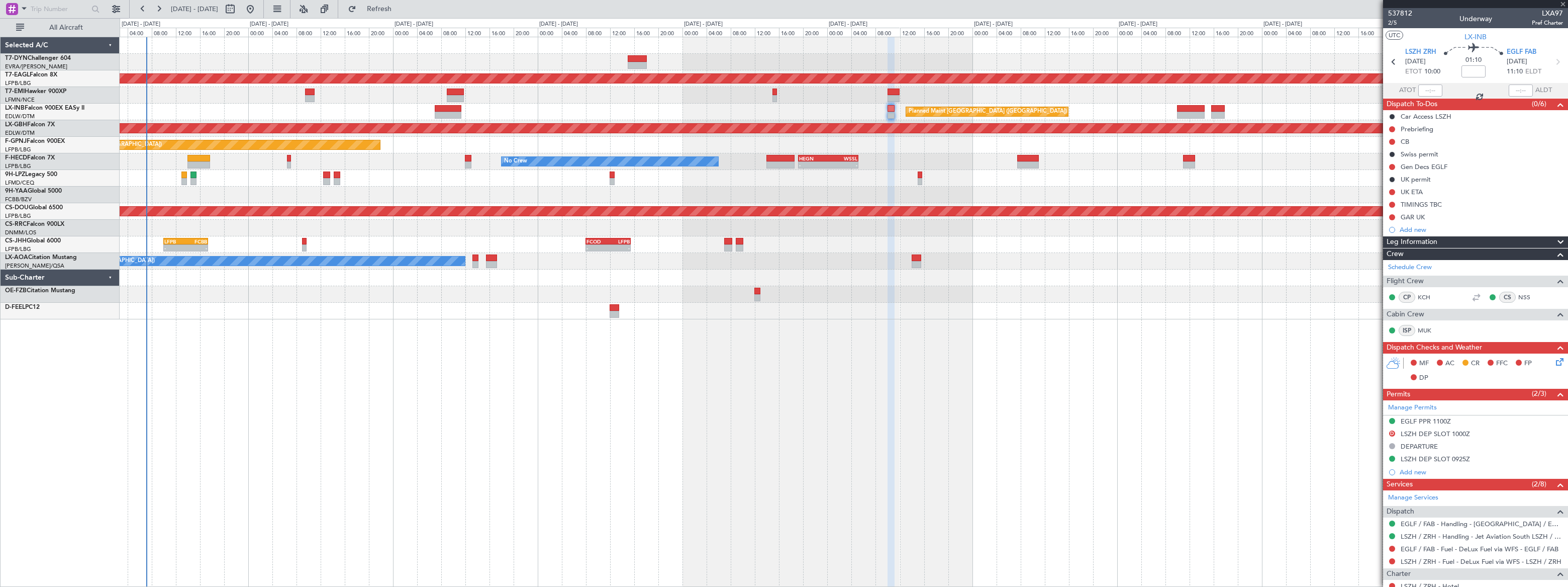
click at [611, 309] on div at bounding box center [615, 308] width 10 height 7
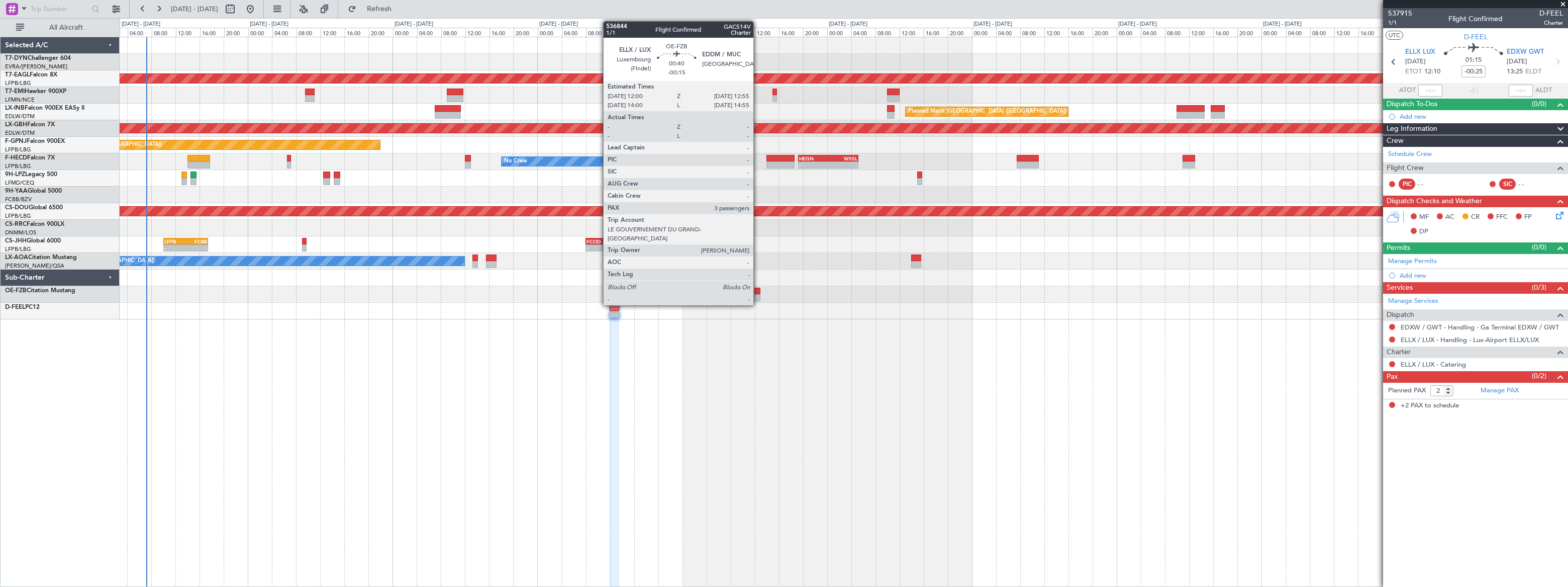
click at [758, 294] on div at bounding box center [757, 298] width 6 height 7
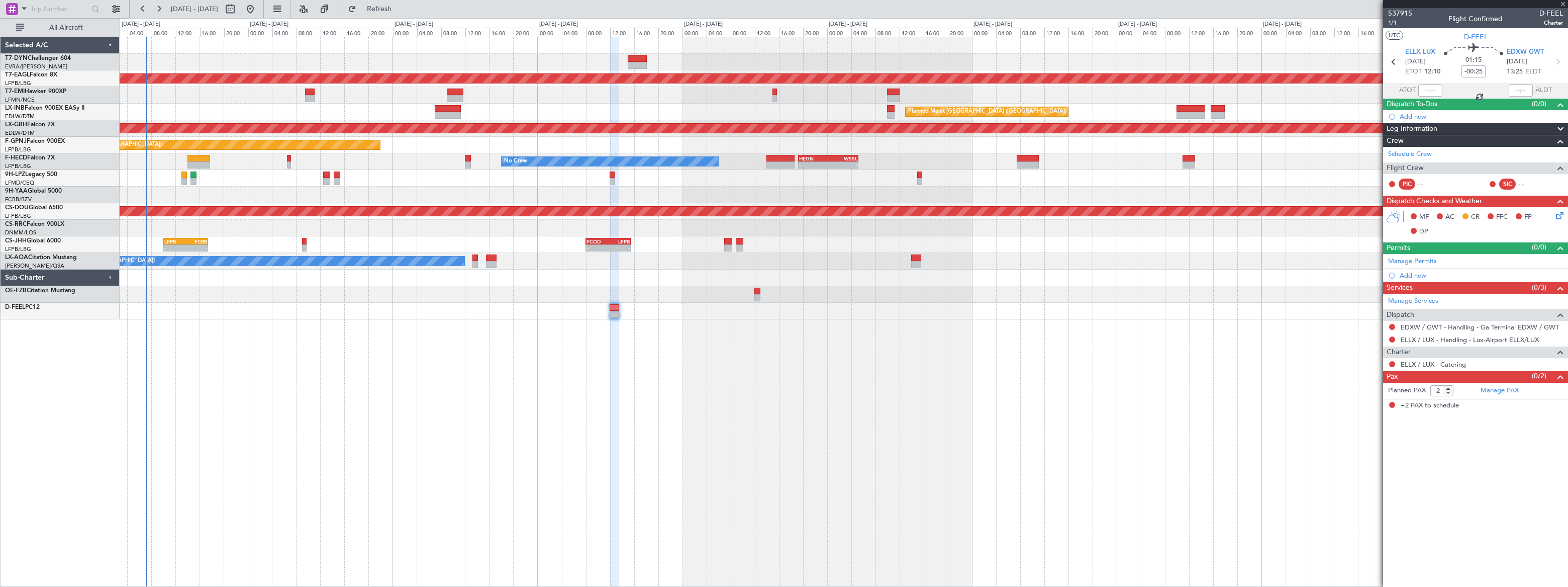
type input "-00:15"
type input "3"
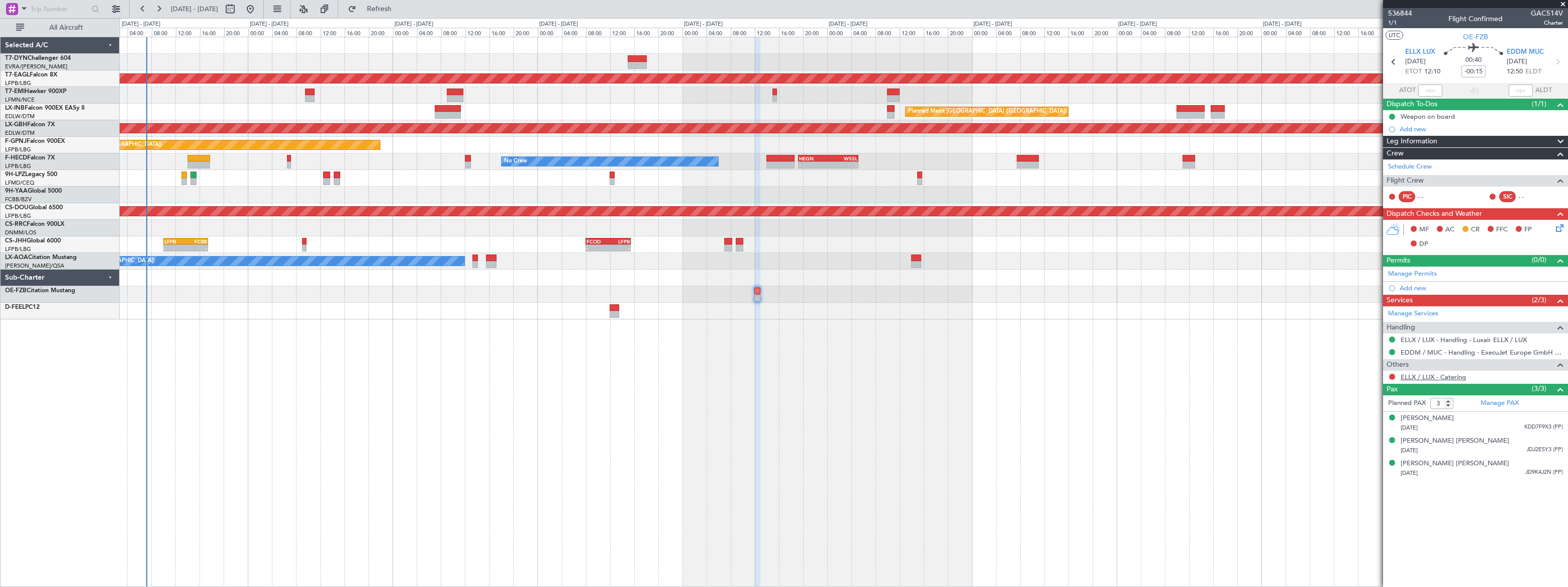
click at [1447, 377] on link "ELLX / LUX - Catering" at bounding box center [1433, 377] width 65 height 9
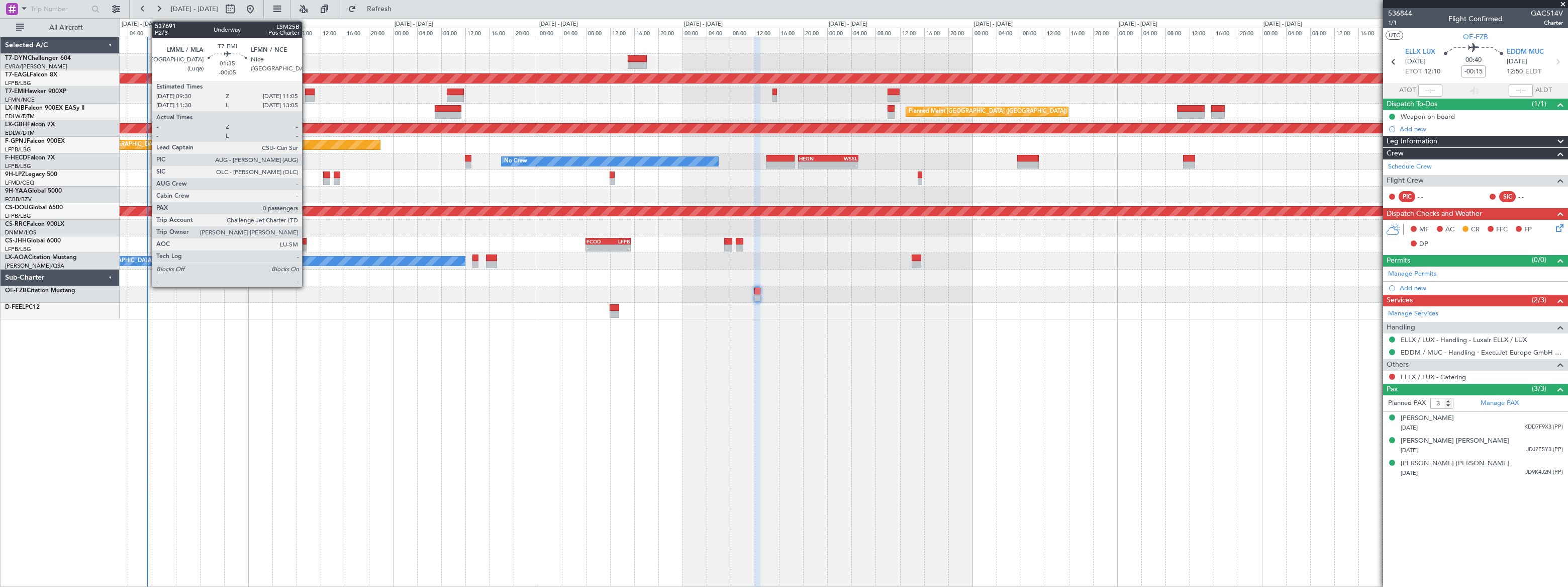
click at [307, 91] on div at bounding box center [310, 92] width 10 height 7
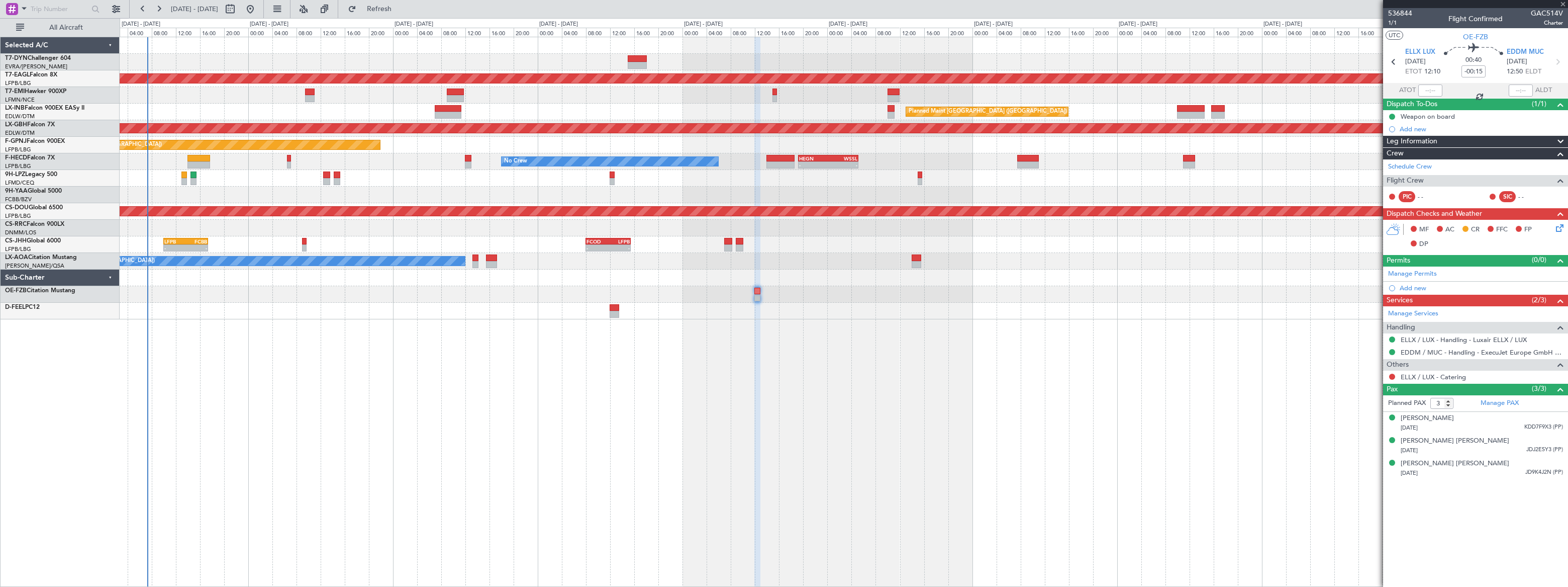
type input "-00:05"
type input "0"
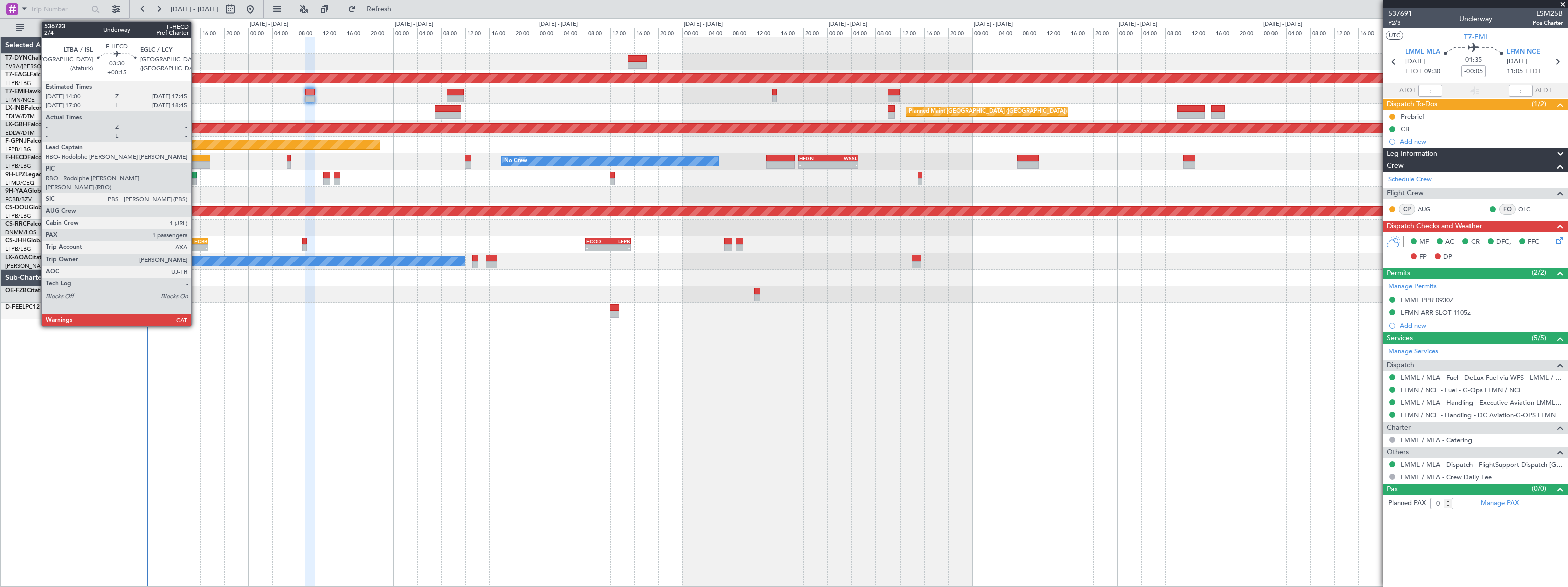
click at [196, 157] on div at bounding box center [199, 158] width 23 height 7
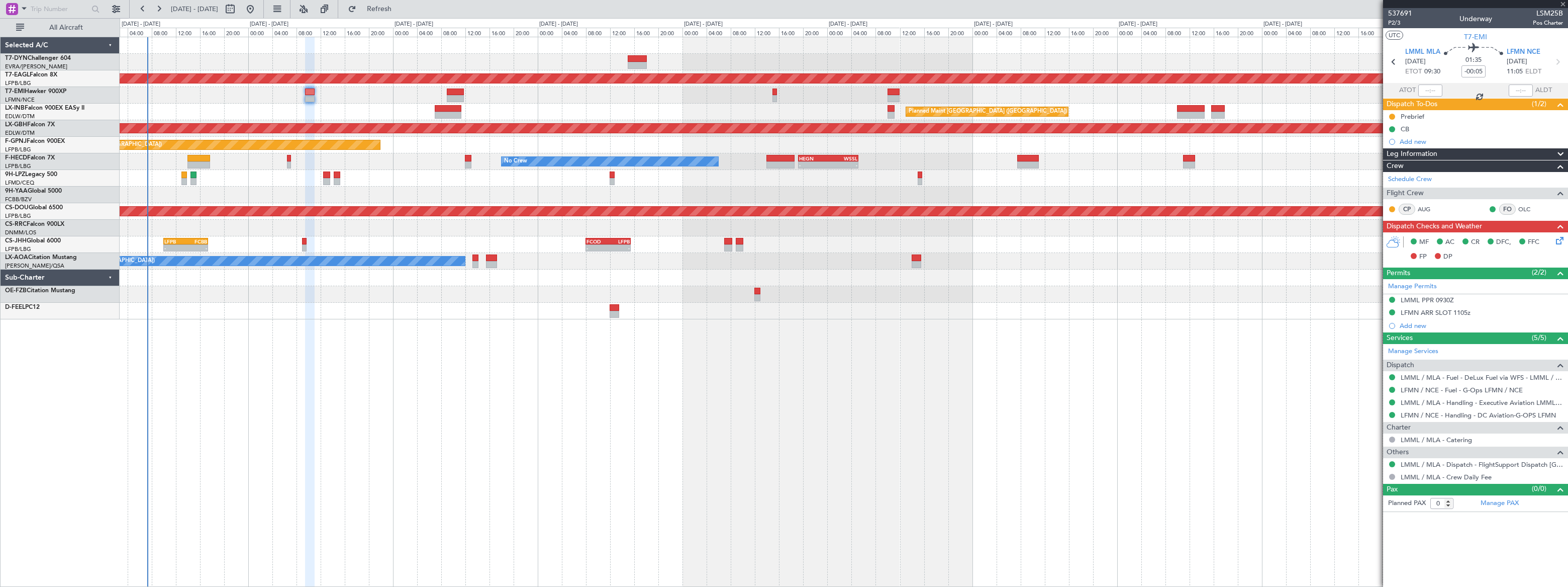
type input "+00:15"
type input "1"
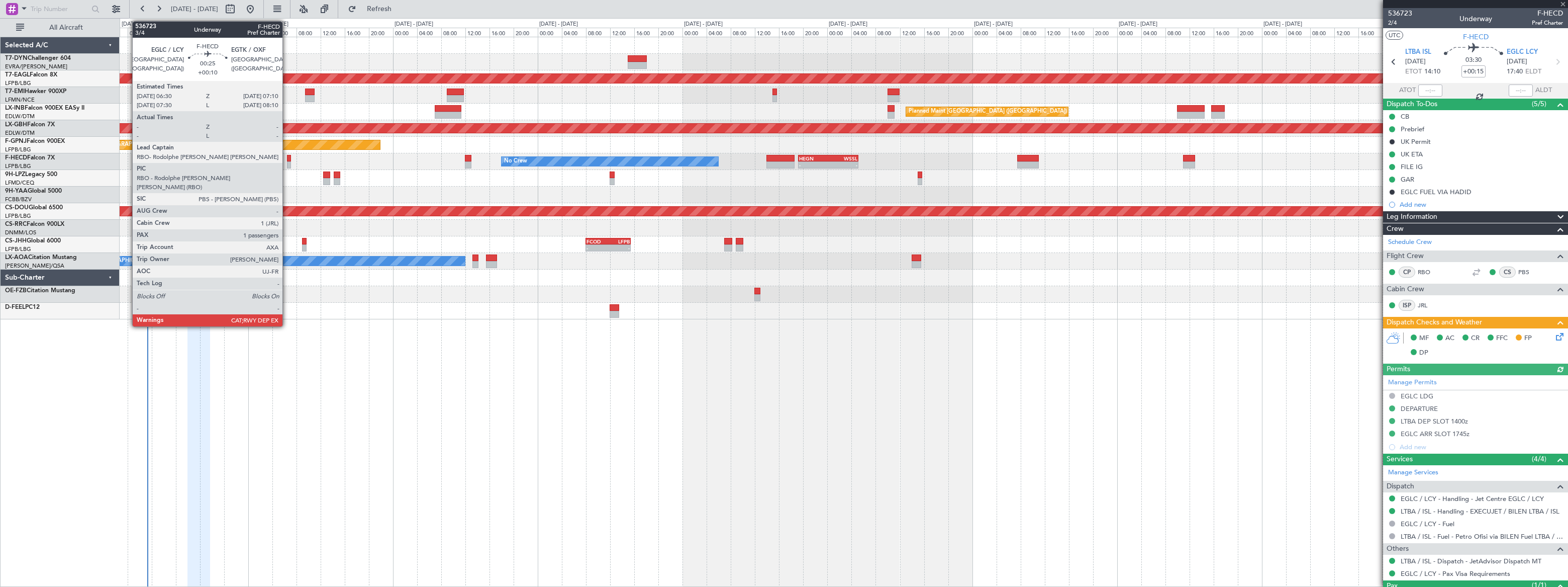
click at [287, 166] on div at bounding box center [289, 165] width 4 height 7
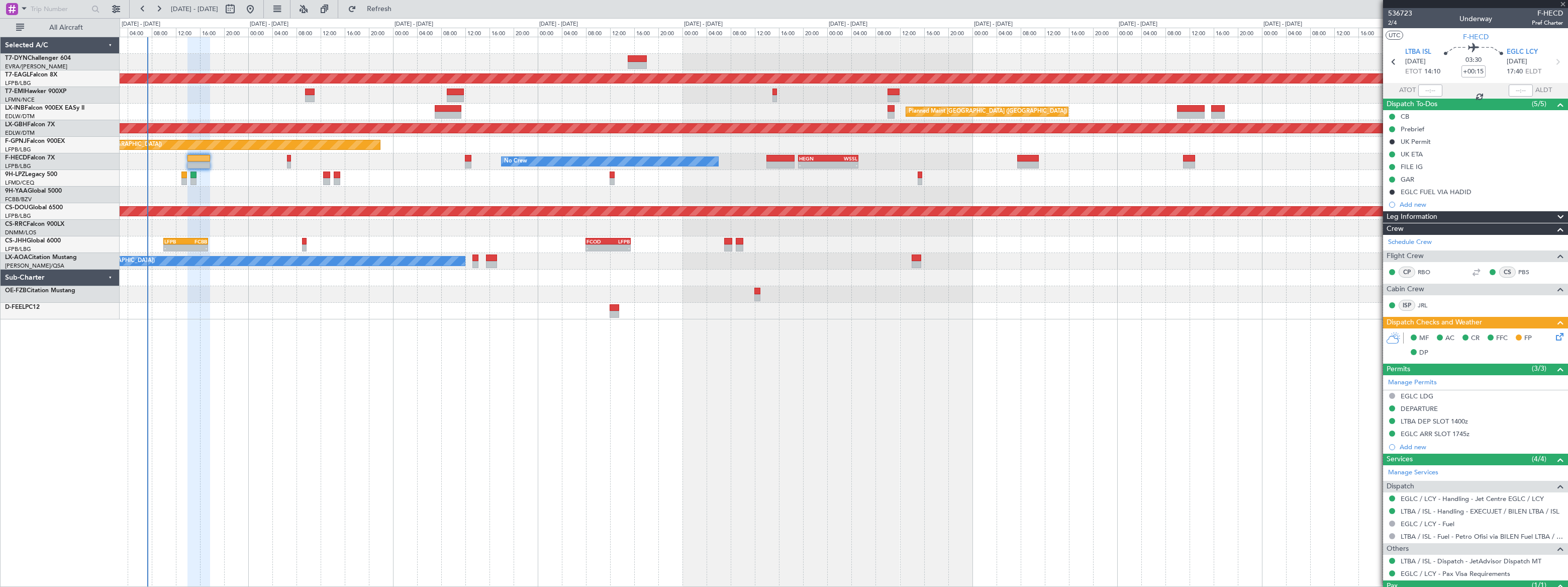
type input "+00:10"
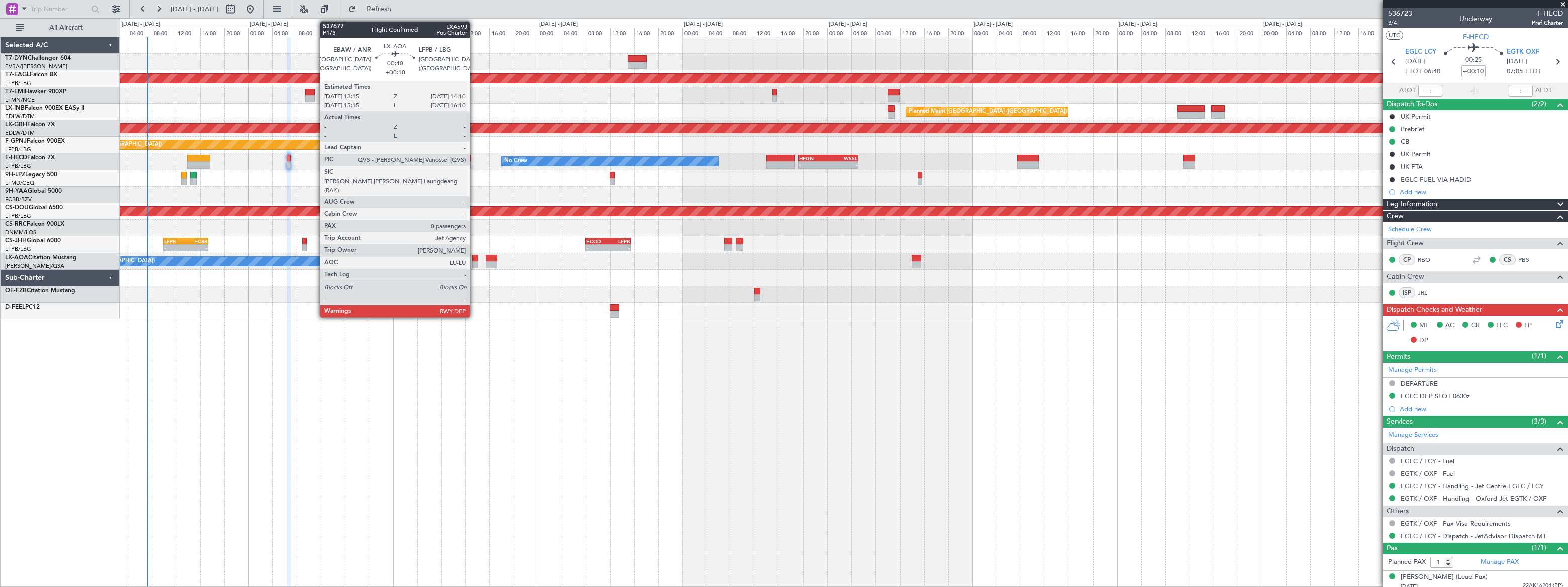
click at [474, 261] on div at bounding box center [475, 265] width 6 height 7
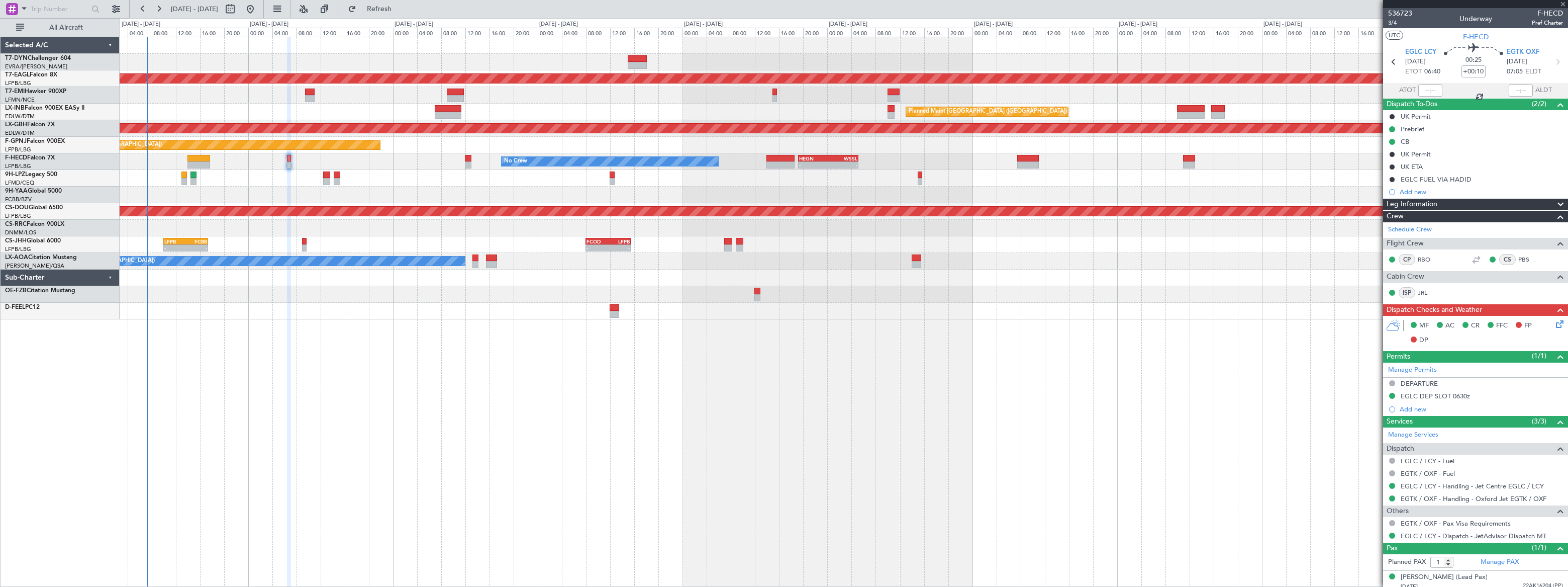
type input "0"
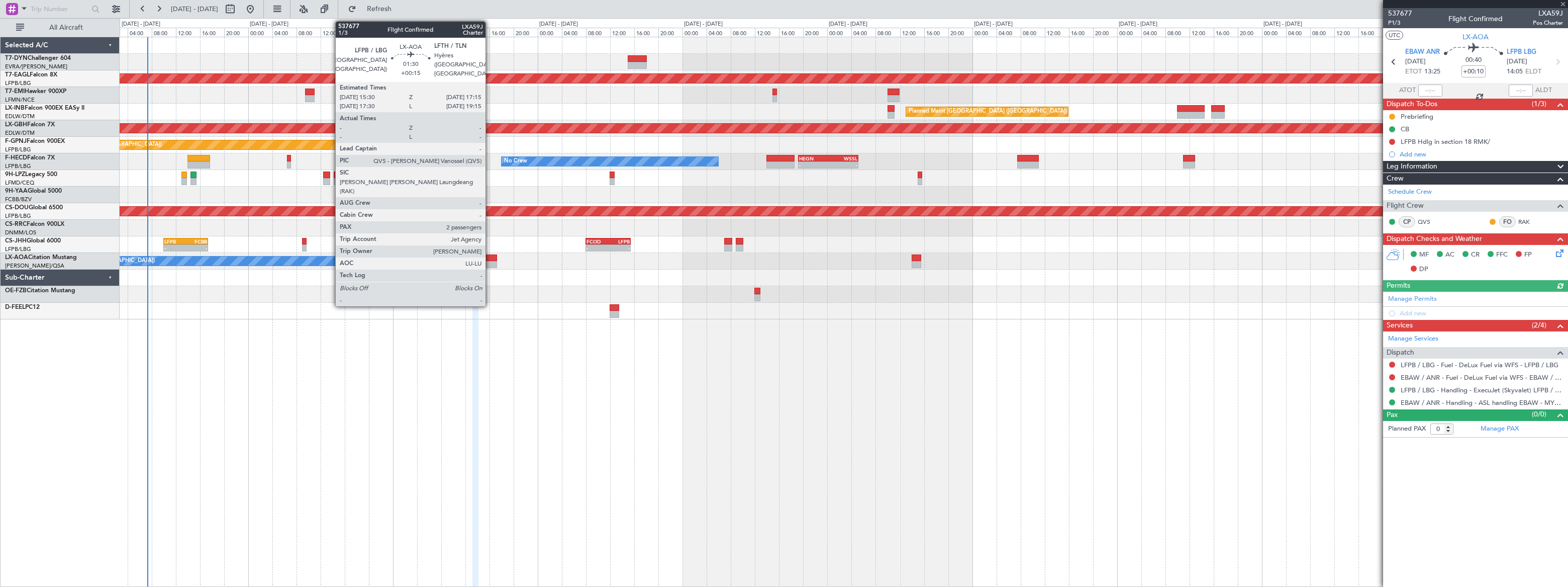
click at [490, 258] on div at bounding box center [491, 258] width 11 height 7
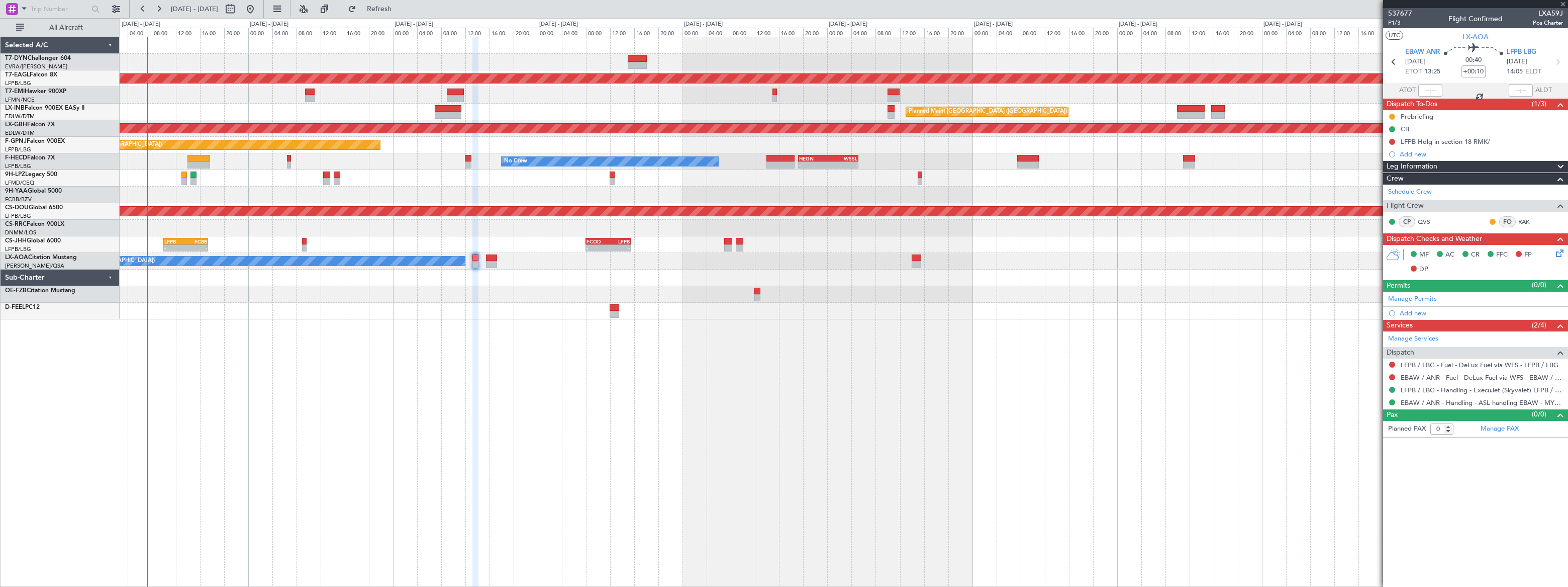
type input "+00:15"
type input "2"
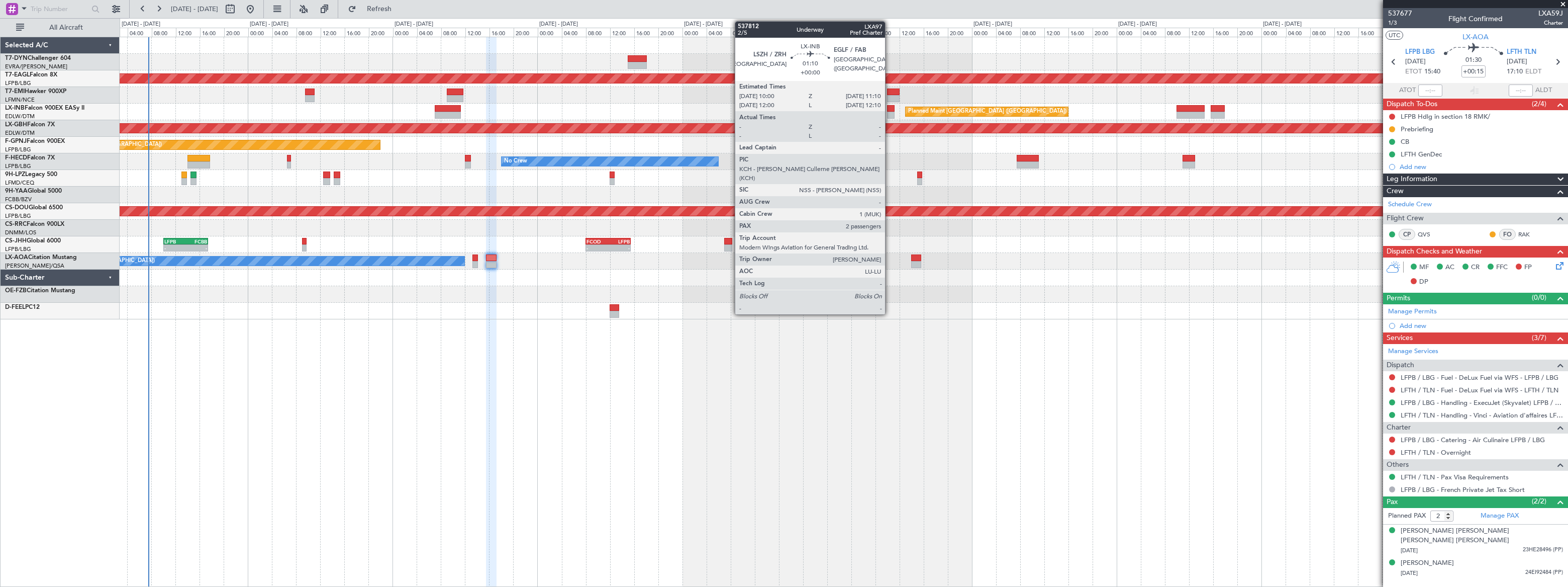
click at [889, 114] on div at bounding box center [891, 115] width 7 height 7
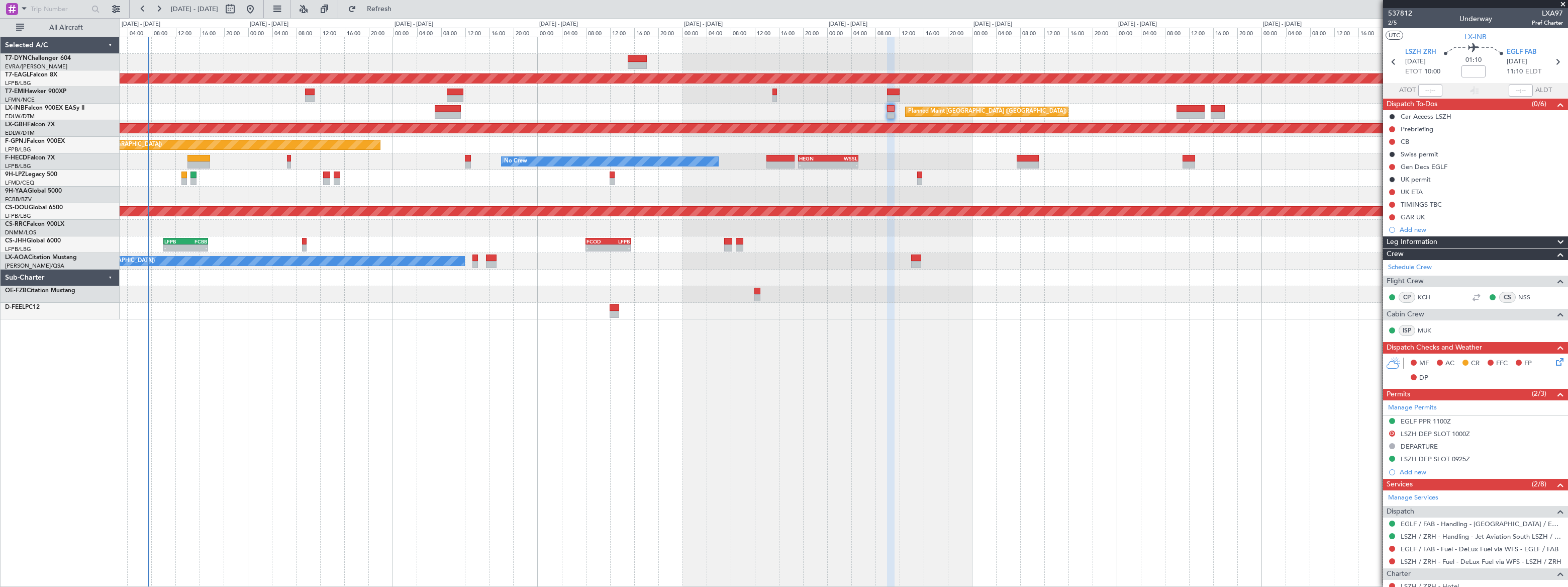
click at [1478, 420] on div "EGLF PPR 1100Z" at bounding box center [1475, 421] width 185 height 13
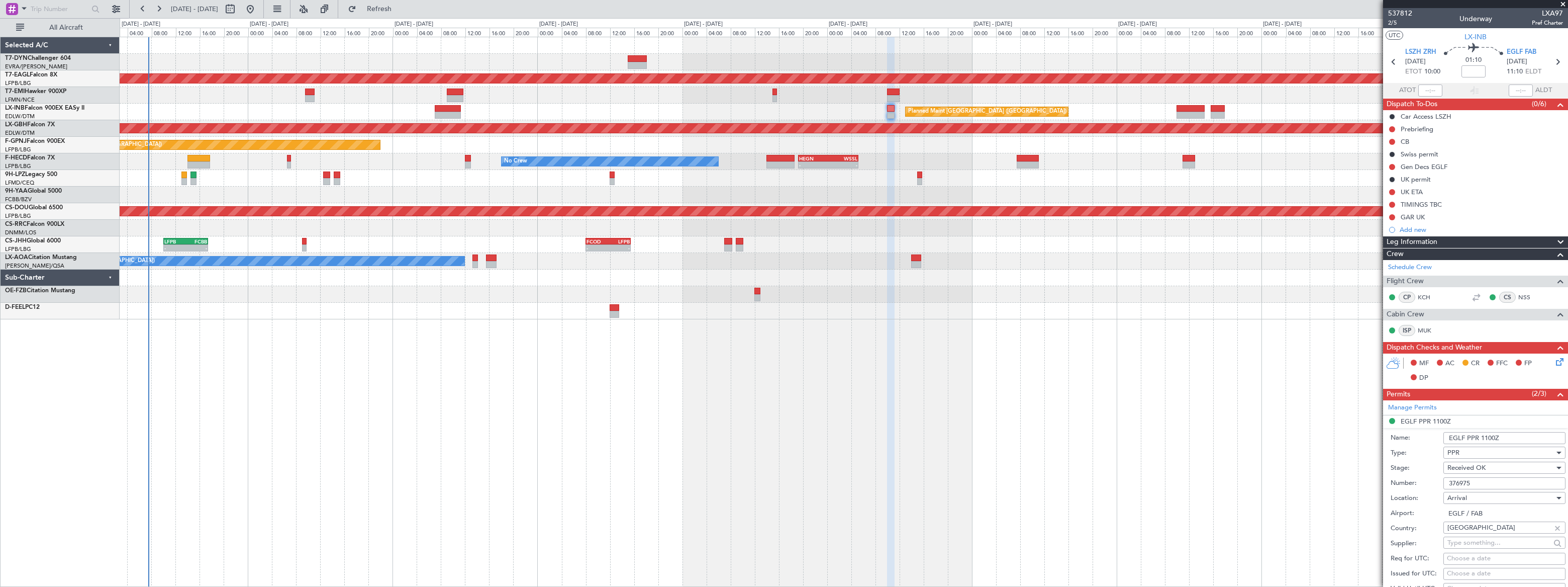
drag, startPoint x: 1484, startPoint y: 481, endPoint x: 1438, endPoint y: 478, distance: 46.1
click at [1438, 478] on div "Number: 376975" at bounding box center [1478, 483] width 175 height 15
click at [1270, 446] on div "Planned Maint Dubai (Al Maktoum Intl) Planned Maint [GEOGRAPHIC_DATA] ([GEOGRAP…" at bounding box center [844, 311] width 1448 height 550
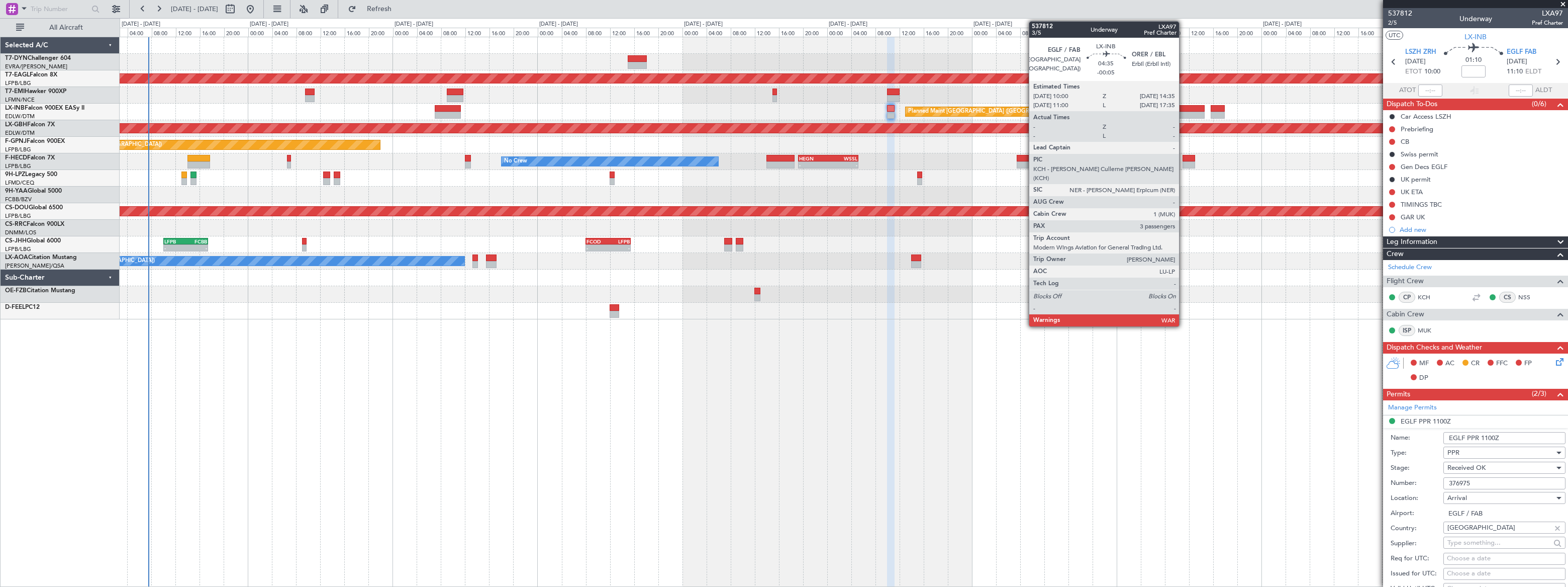
click at [1183, 108] on div at bounding box center [1191, 109] width 28 height 7
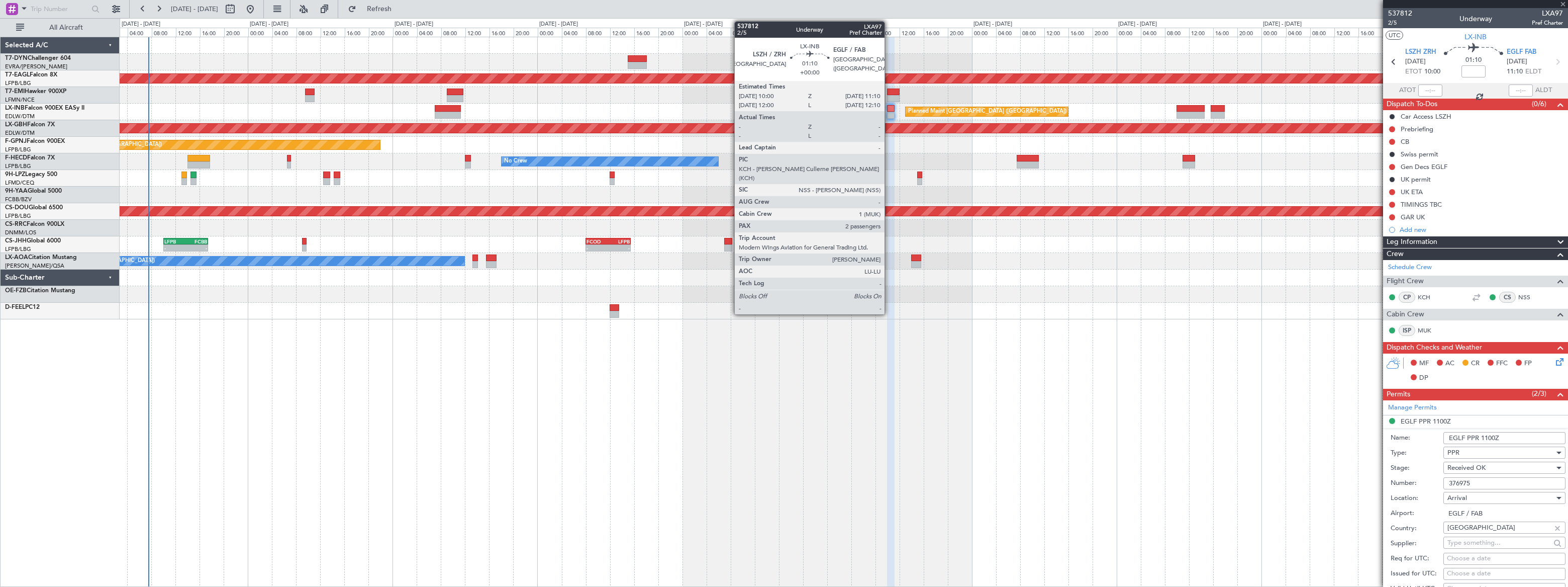
click at [889, 110] on div at bounding box center [891, 109] width 7 height 7
type input "-00:05"
type input "3"
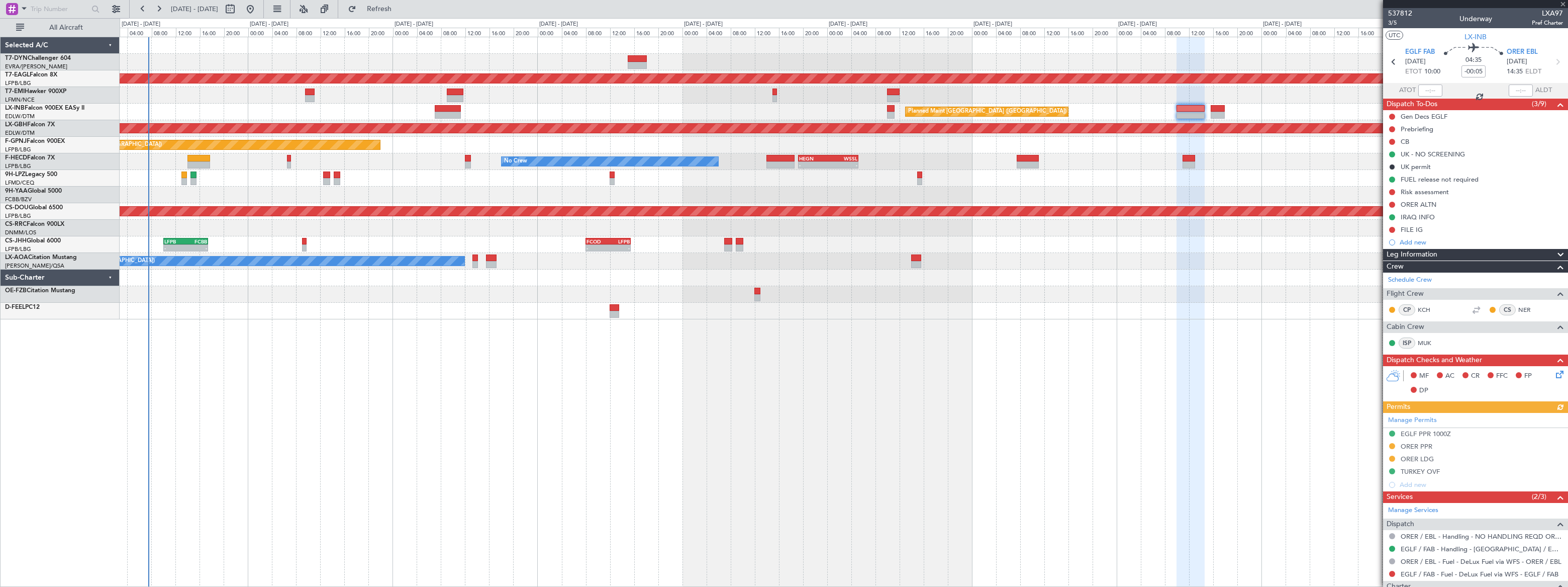
type input "2"
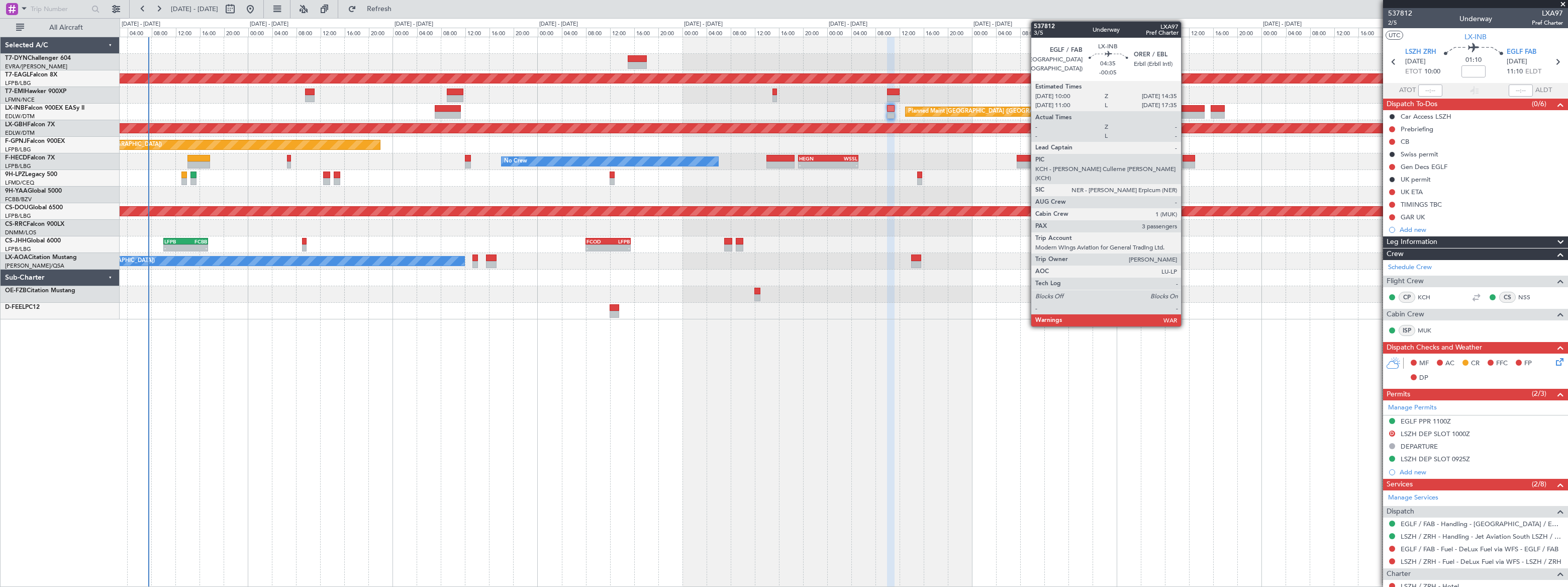
click at [1186, 108] on div at bounding box center [1191, 109] width 28 height 7
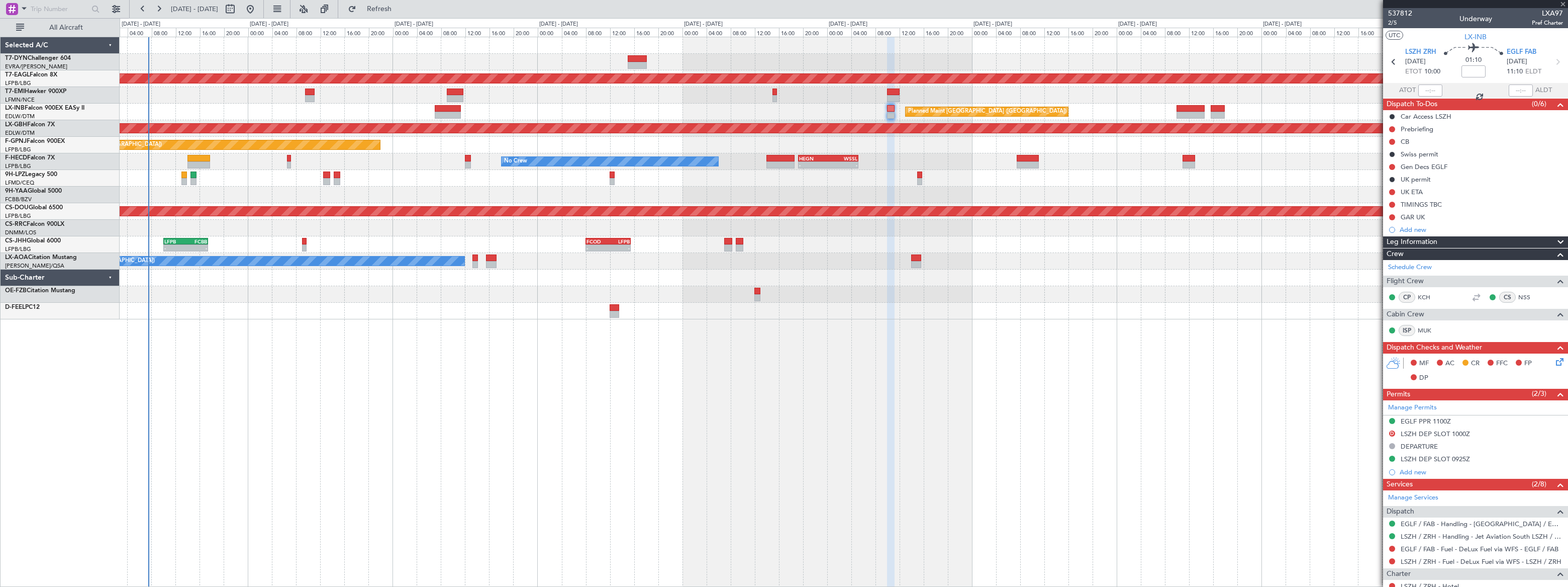
type input "-00:05"
type input "3"
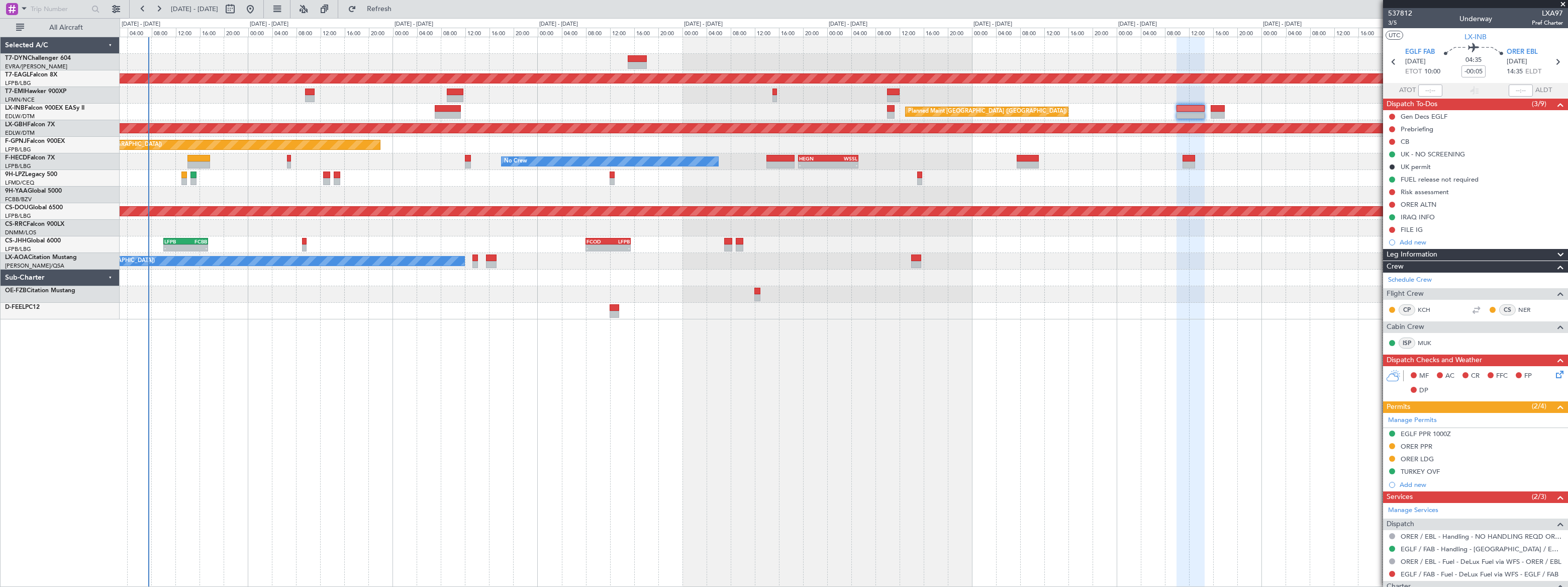
click at [1464, 435] on div "EGLF PPR 1000Z" at bounding box center [1475, 434] width 185 height 13
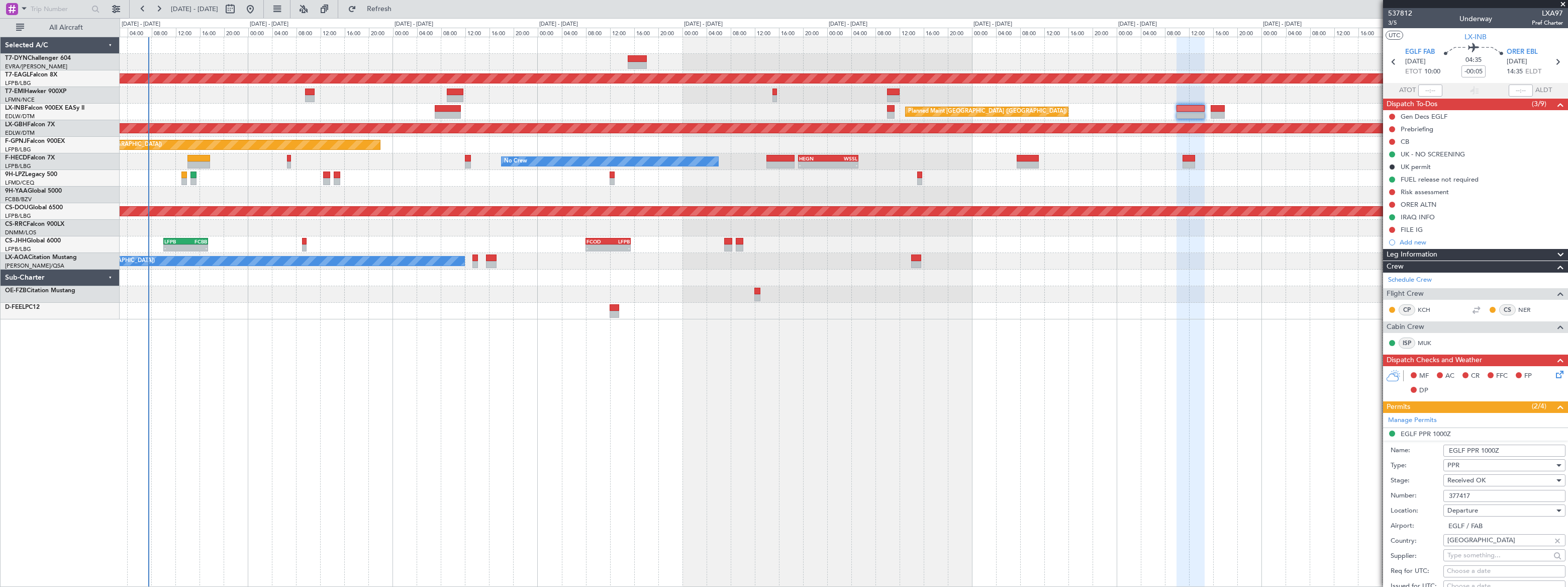
drag, startPoint x: 1480, startPoint y: 497, endPoint x: 1443, endPoint y: 496, distance: 37.0
click at [1443, 496] on input "377417" at bounding box center [1504, 496] width 122 height 12
click at [1066, 275] on div at bounding box center [844, 278] width 1447 height 16
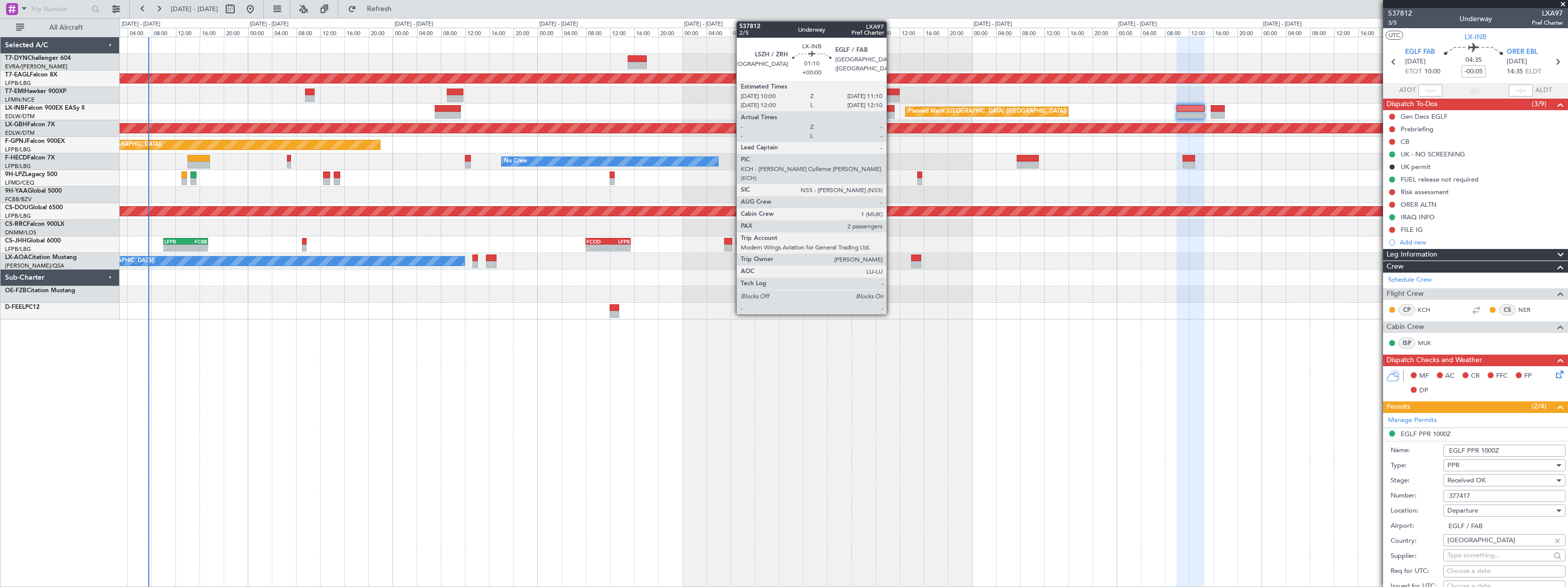
click at [891, 109] on div at bounding box center [891, 109] width 7 height 7
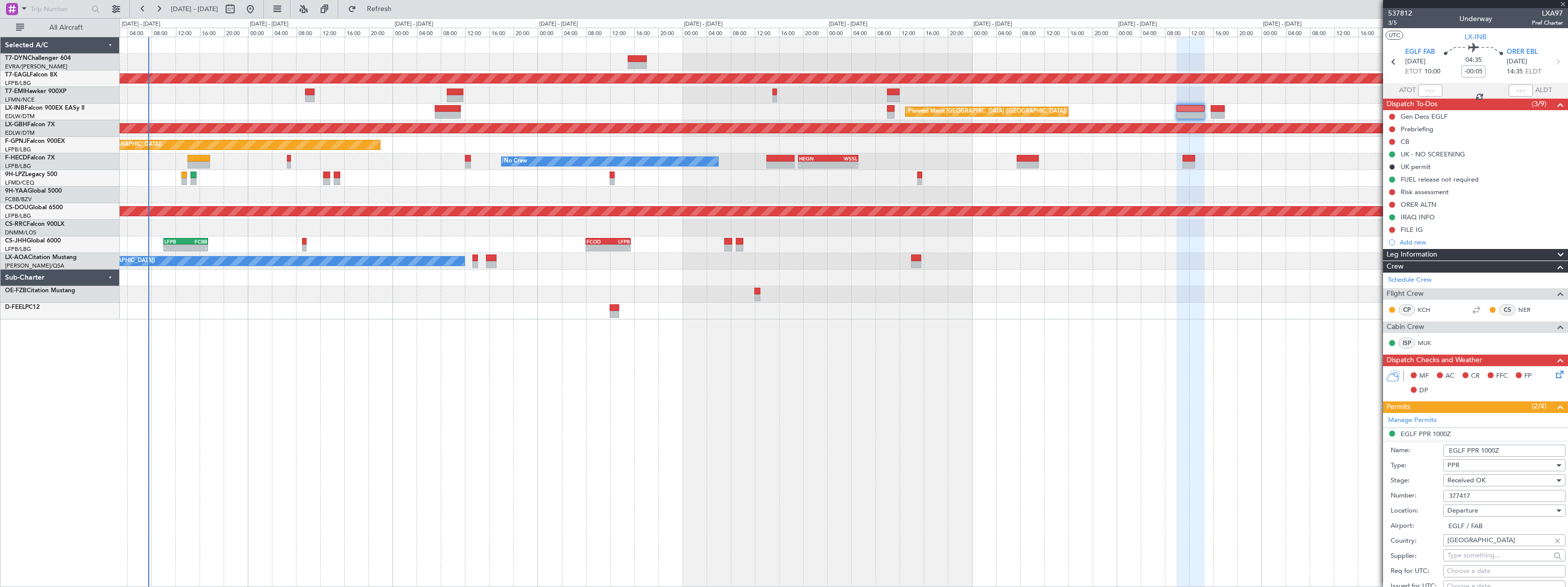
type input "2"
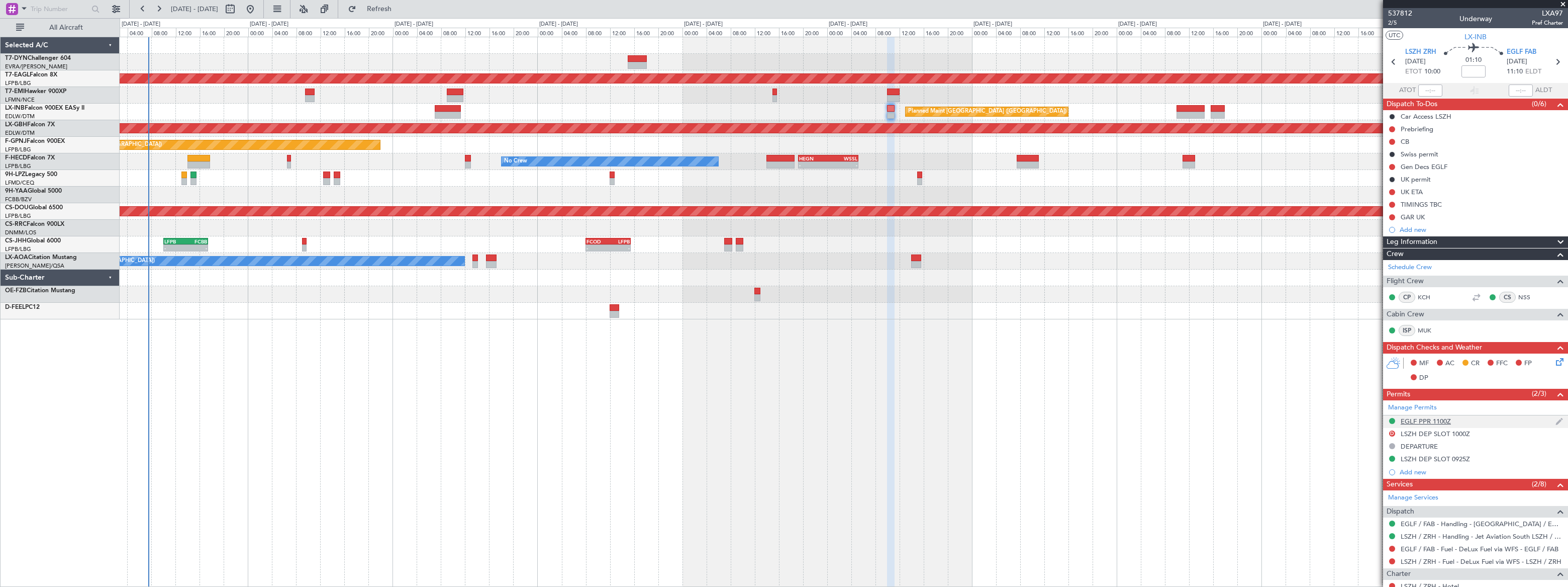
click at [1465, 420] on div "EGLF PPR 1100Z" at bounding box center [1475, 421] width 185 height 13
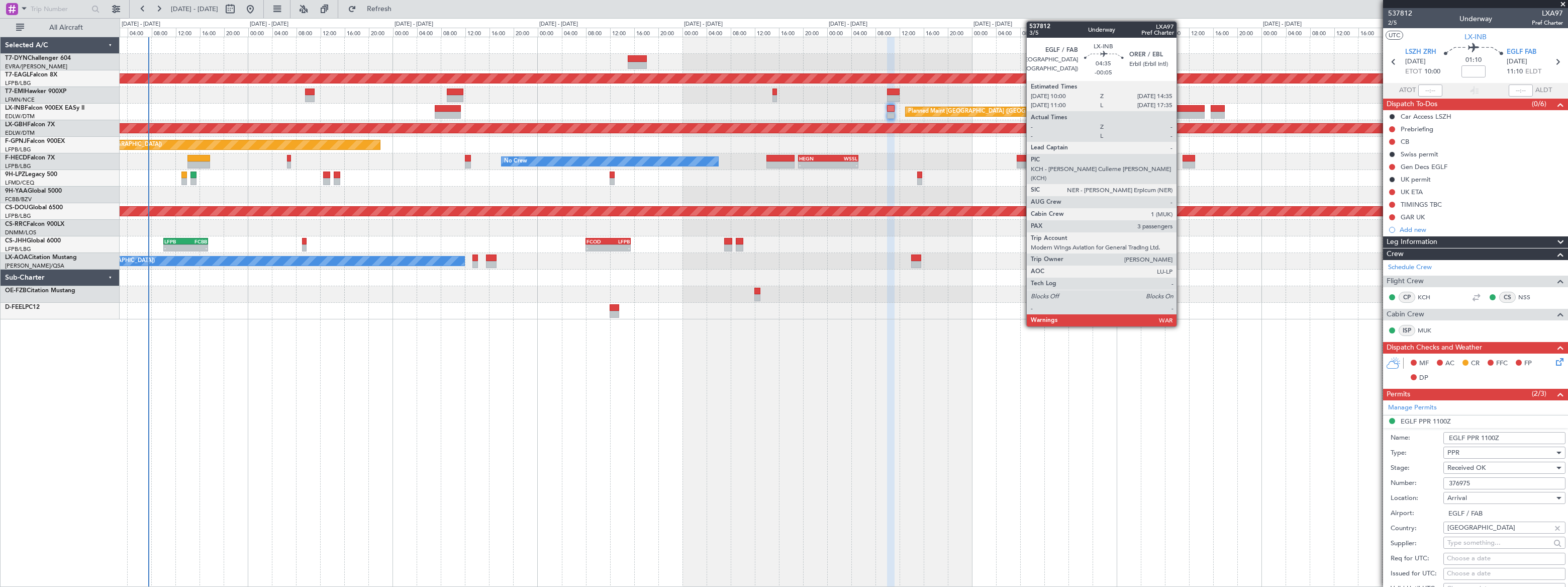
click at [1181, 108] on div at bounding box center [1191, 109] width 28 height 7
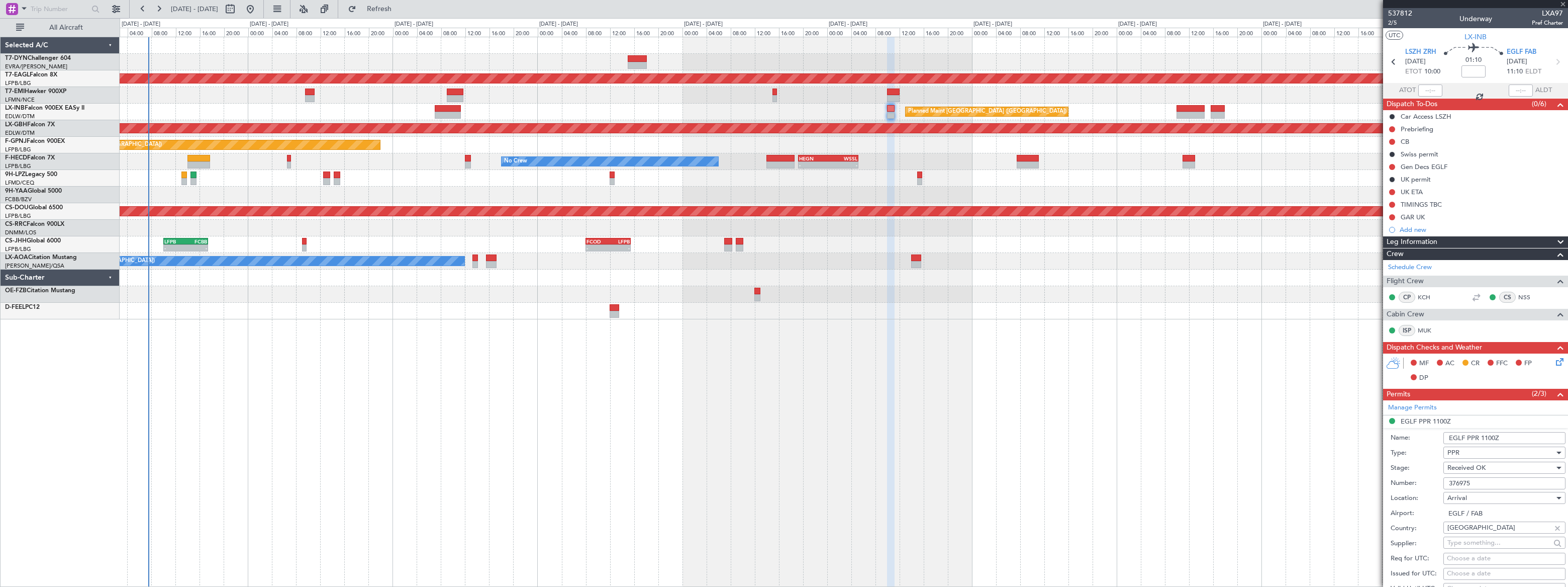
type input "-00:05"
type input "3"
